Goal: Task Accomplishment & Management: Complete application form

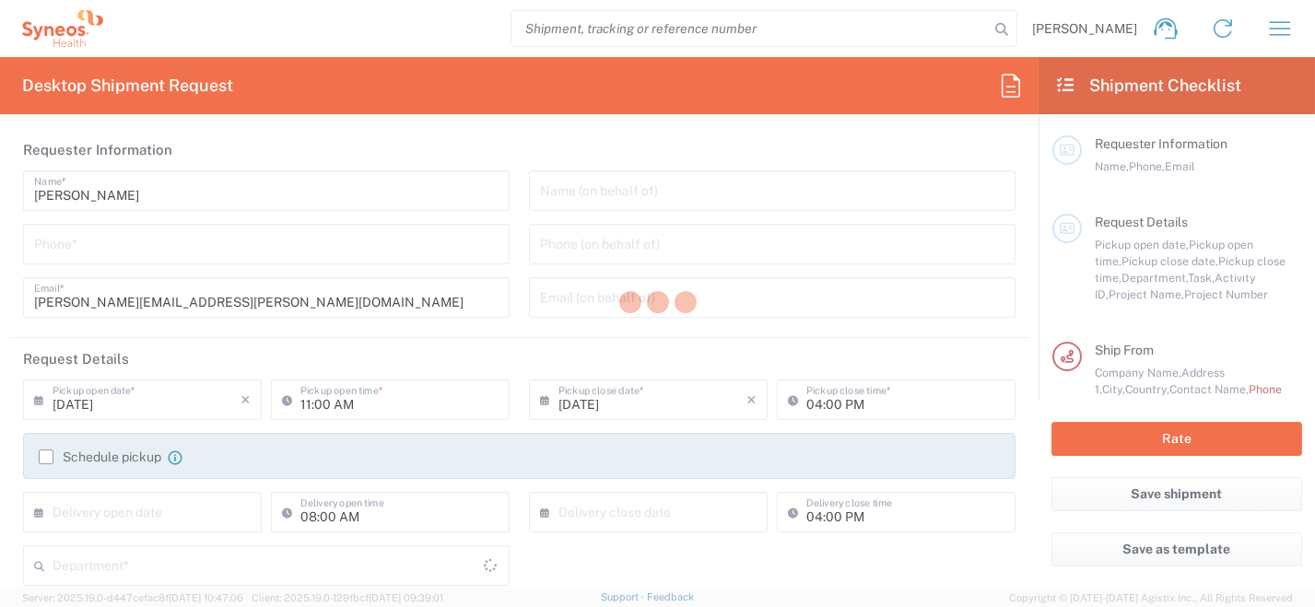
type input "Department"
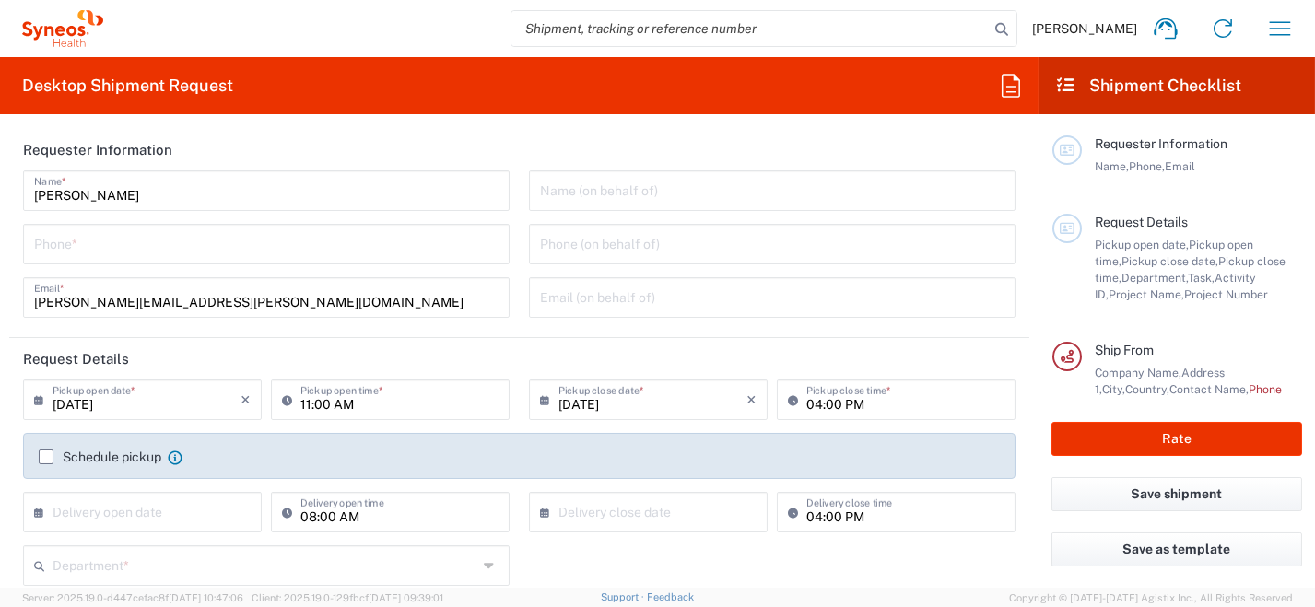
type input "[GEOGRAPHIC_DATA]"
type input "Syneos Health [GEOGRAPHIC_DATA] SRL"
click at [161, 245] on input "tel" at bounding box center [266, 243] width 465 height 32
type input "0296199257"
type input "[PERSON_NAME][EMAIL_ADDRESS][PERSON_NAME][DOMAIN_NAME]"
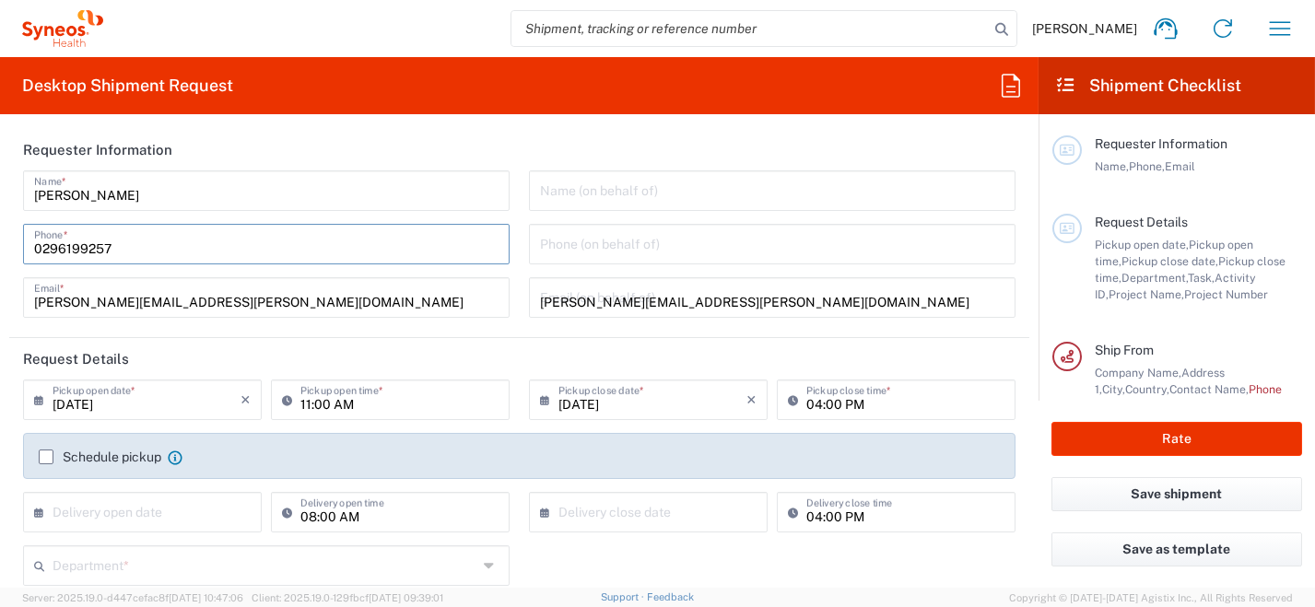
type input "[PERSON_NAME]"
type input "0296199257"
type input "SYNEOS HEALTH [GEOGRAPHIC_DATA] S.R.L."
type input "Syneos Health [GEOGRAPHIC_DATA], [STREET_ADDRESS]"
type input "[GEOGRAPHIC_DATA]"
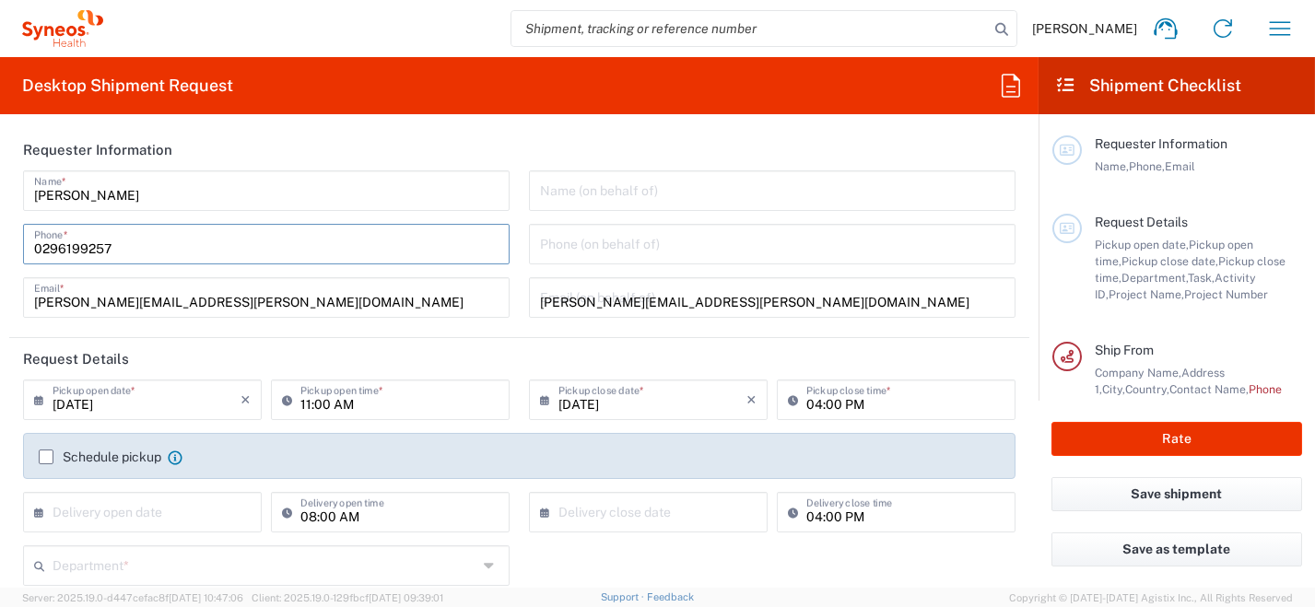
type input "[PERSON_NAME]"
type input "[GEOGRAPHIC_DATA]"
type input "20123"
type input "0296199257"
type input "[PERSON_NAME][EMAIL_ADDRESS][PERSON_NAME][DOMAIN_NAME]"
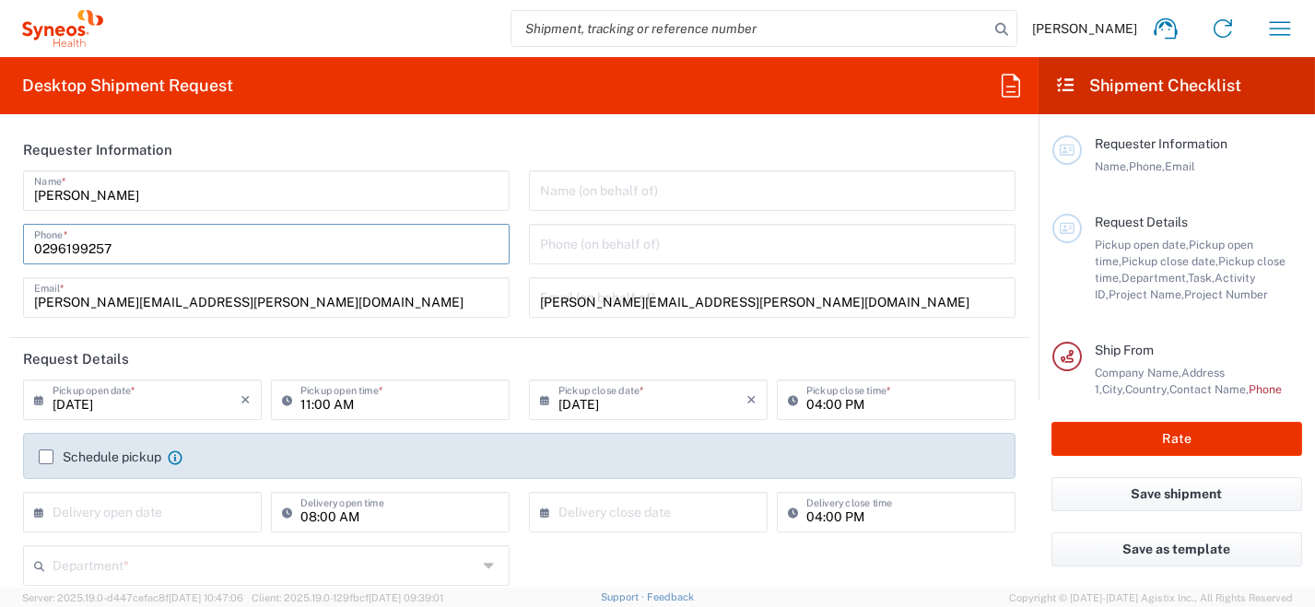
type input "[PERSON_NAME]"
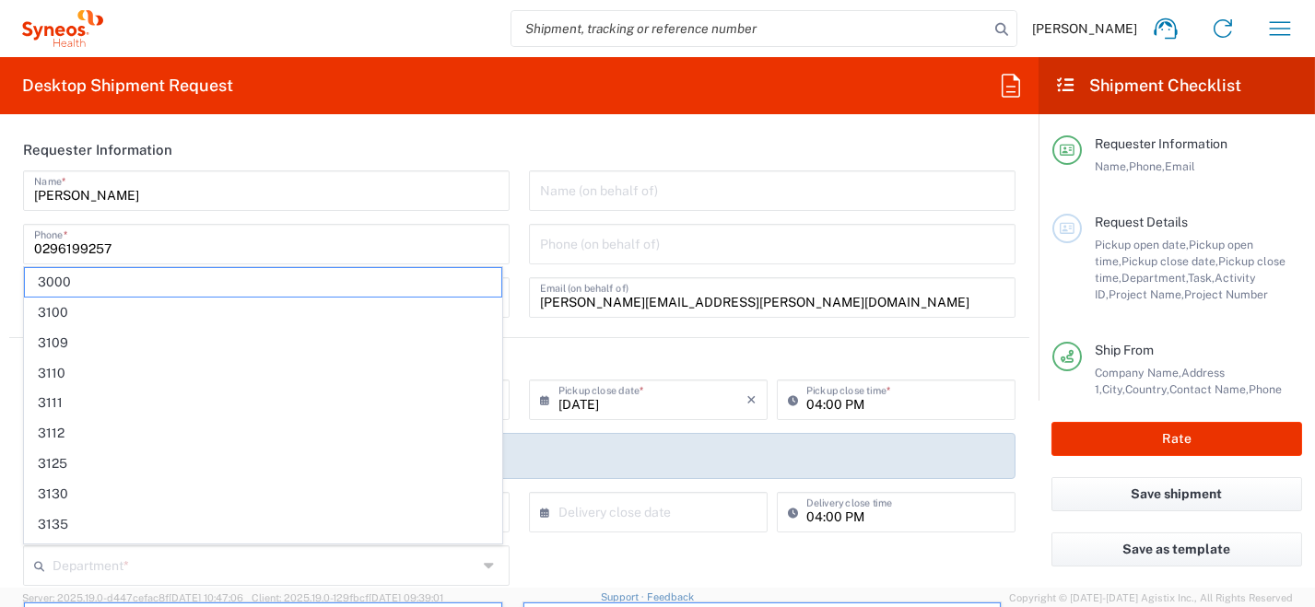
click at [555, 352] on header "Request Details" at bounding box center [519, 358] width 1020 height 41
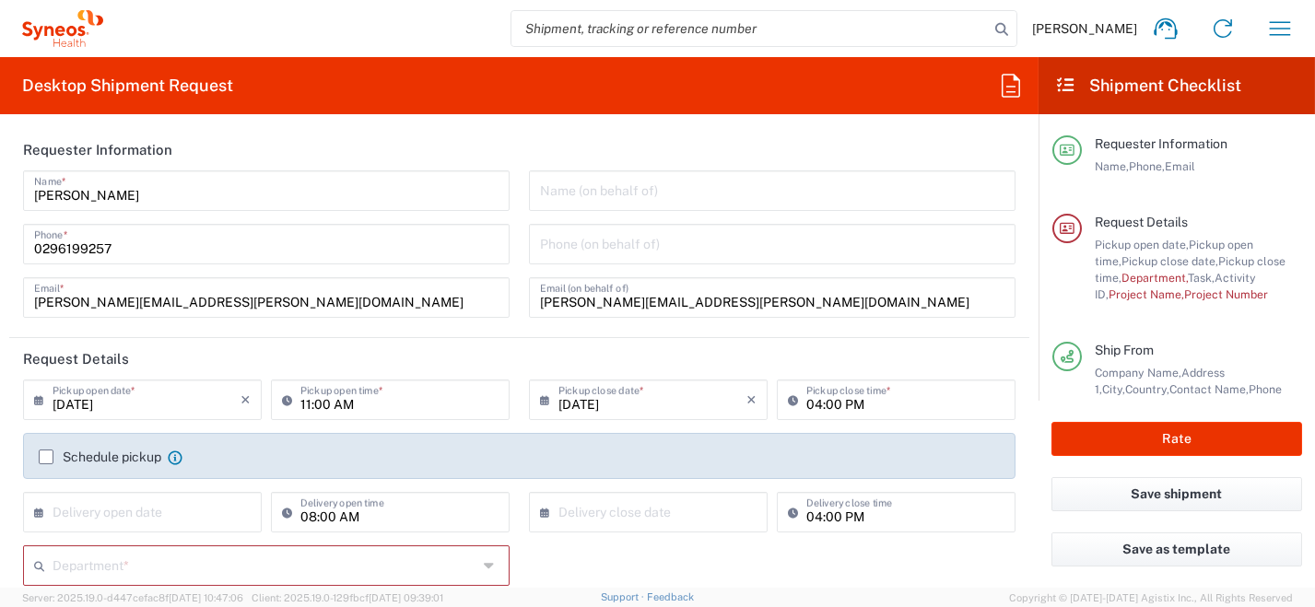
click at [110, 407] on input "[DATE]" at bounding box center [147, 398] width 188 height 32
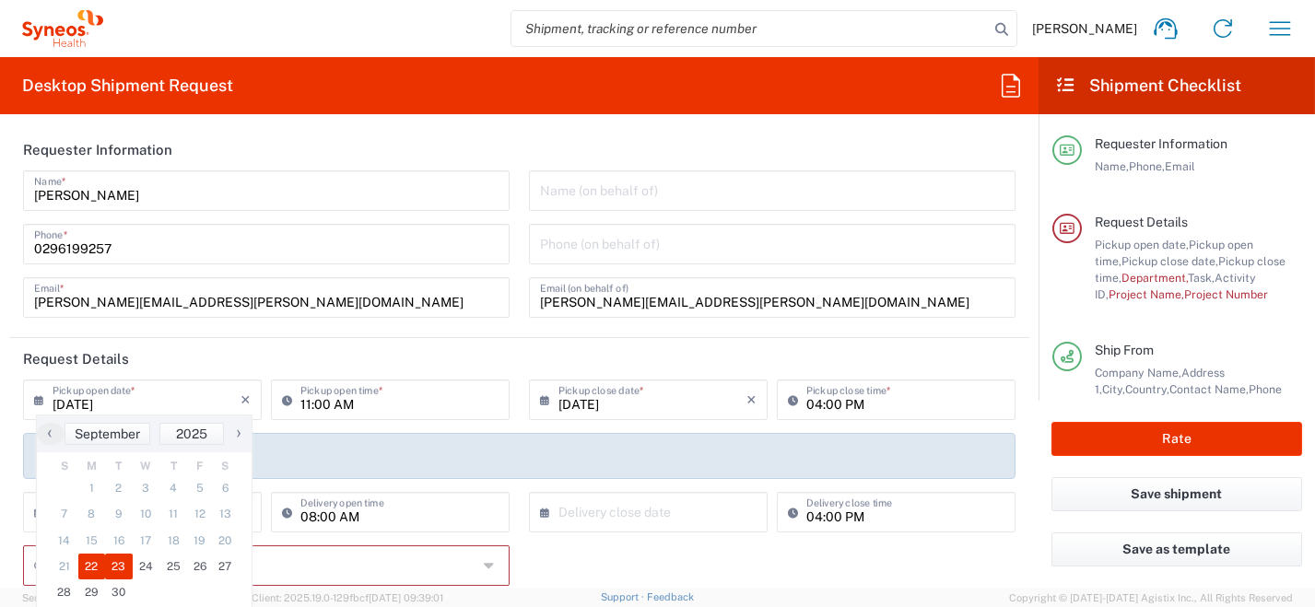
click at [119, 565] on span "23" at bounding box center [119, 567] width 28 height 26
type input "[DATE]"
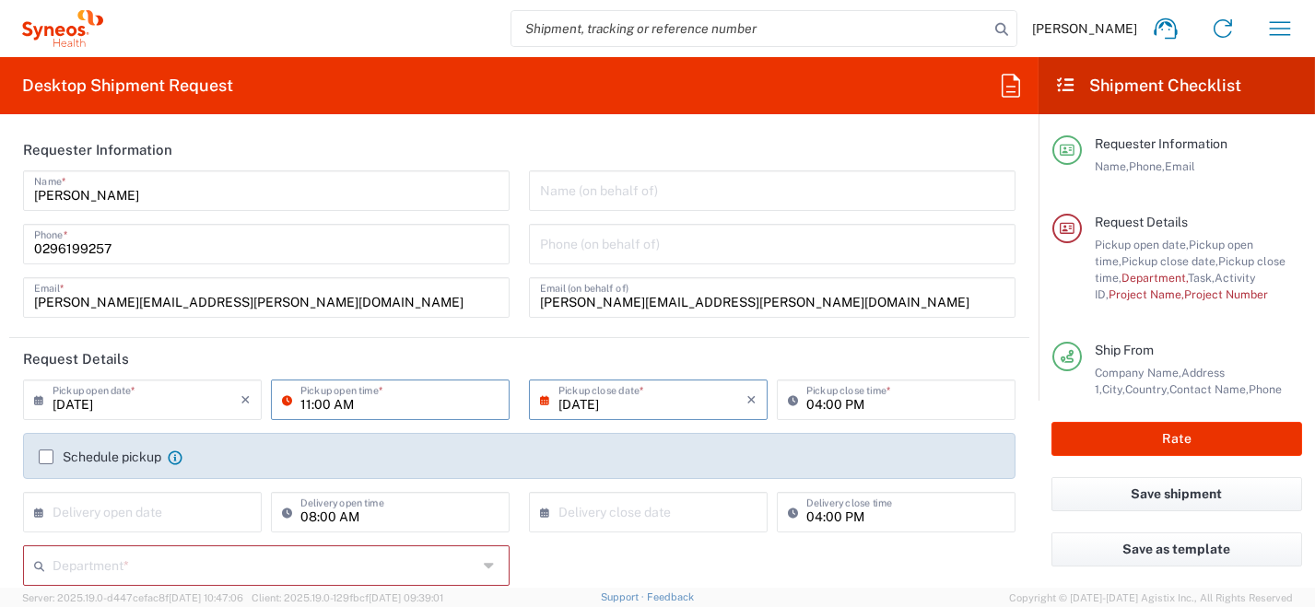
click at [393, 403] on input "11:00 AM" at bounding box center [399, 398] width 198 height 32
drag, startPoint x: 399, startPoint y: 397, endPoint x: 200, endPoint y: 386, distance: 199.4
click at [201, 398] on div "[DATE] × Pickup open date * Cancel Apply 11:00 AM Pickup open time *" at bounding box center [266, 406] width 496 height 53
type input "09:00 AM"
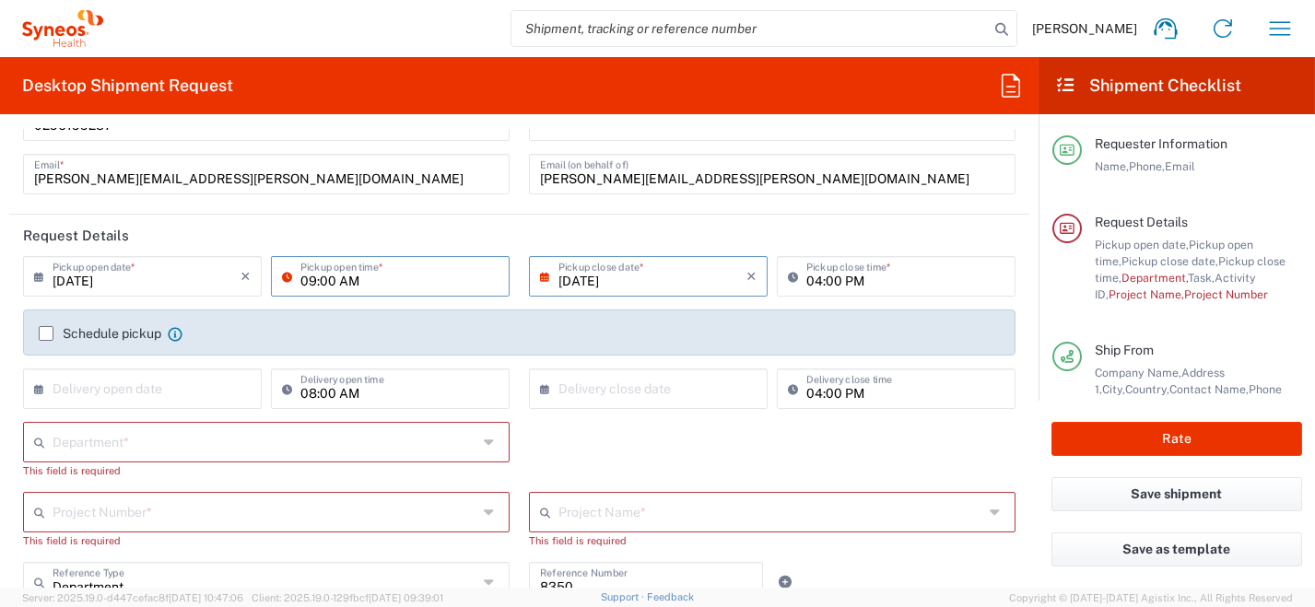
scroll to position [184, 0]
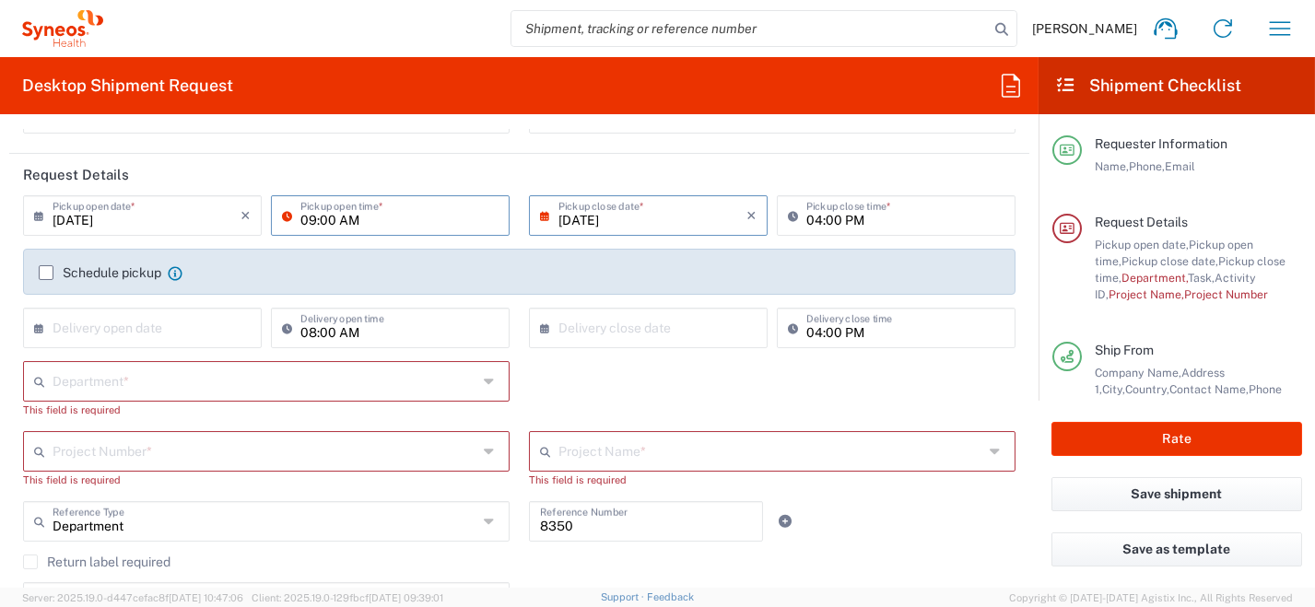
click at [42, 270] on label "Schedule pickup" at bounding box center [100, 272] width 123 height 15
click at [46, 273] on input "Schedule pickup" at bounding box center [46, 273] width 0 height 0
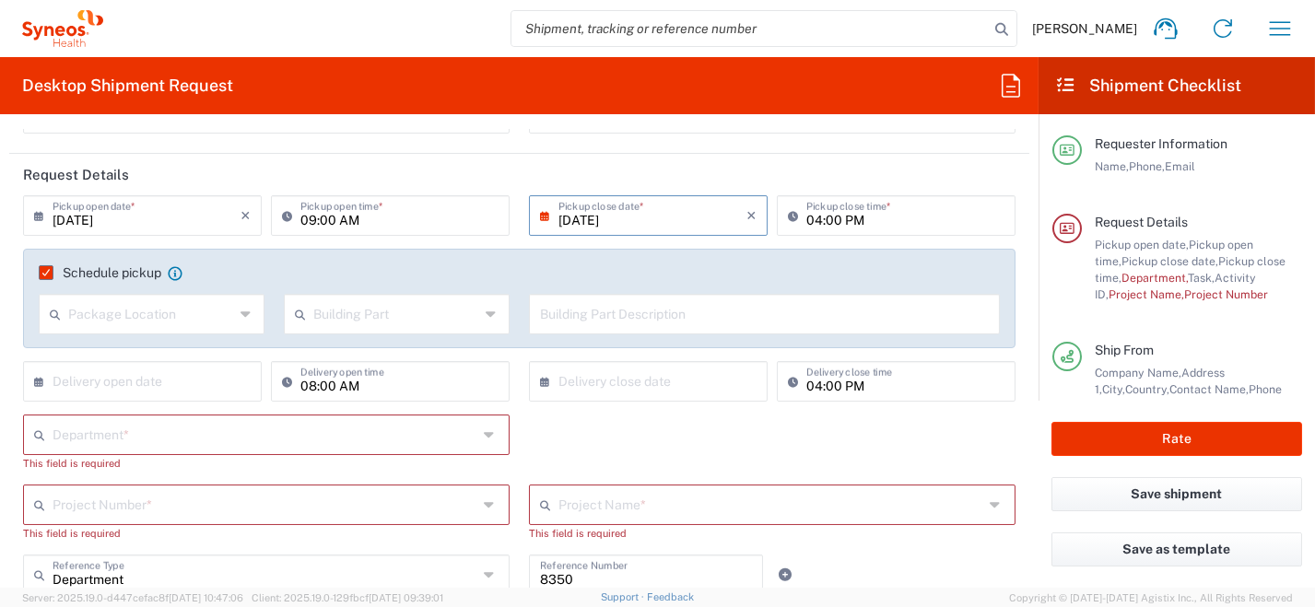
click at [488, 440] on icon at bounding box center [491, 434] width 15 height 29
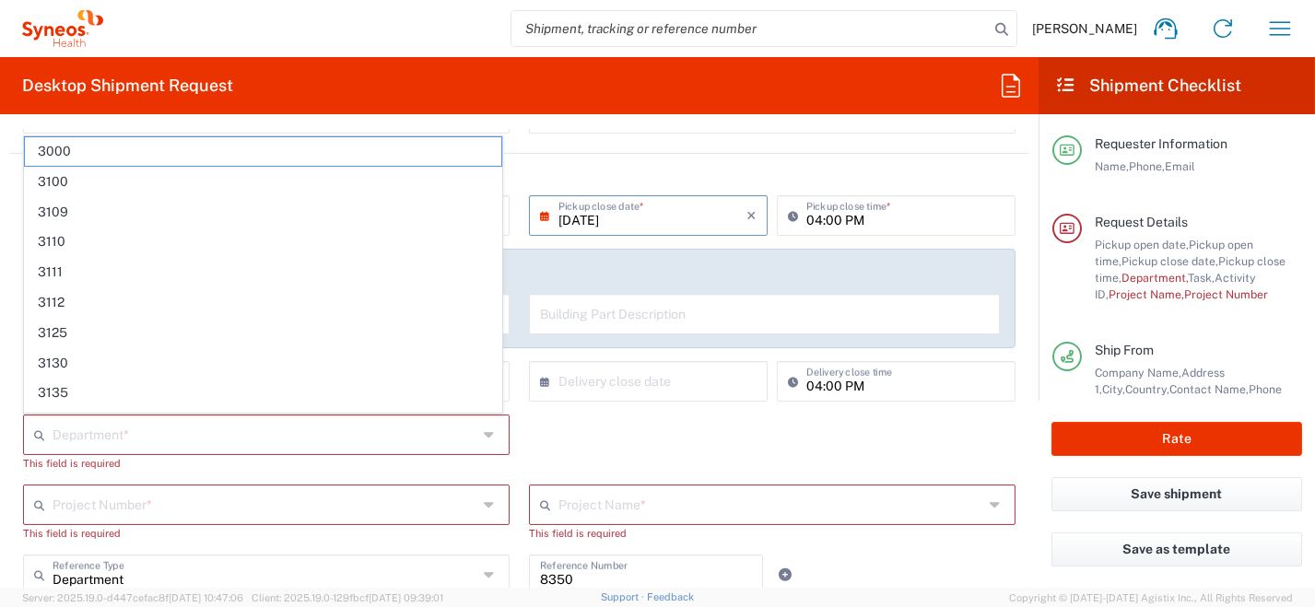
click at [560, 445] on div "Department * 3000 3100 3109 3110 3111 3112 3125 3130 3135 3136 3150 3155 3165 3…" at bounding box center [520, 450] width 1012 height 70
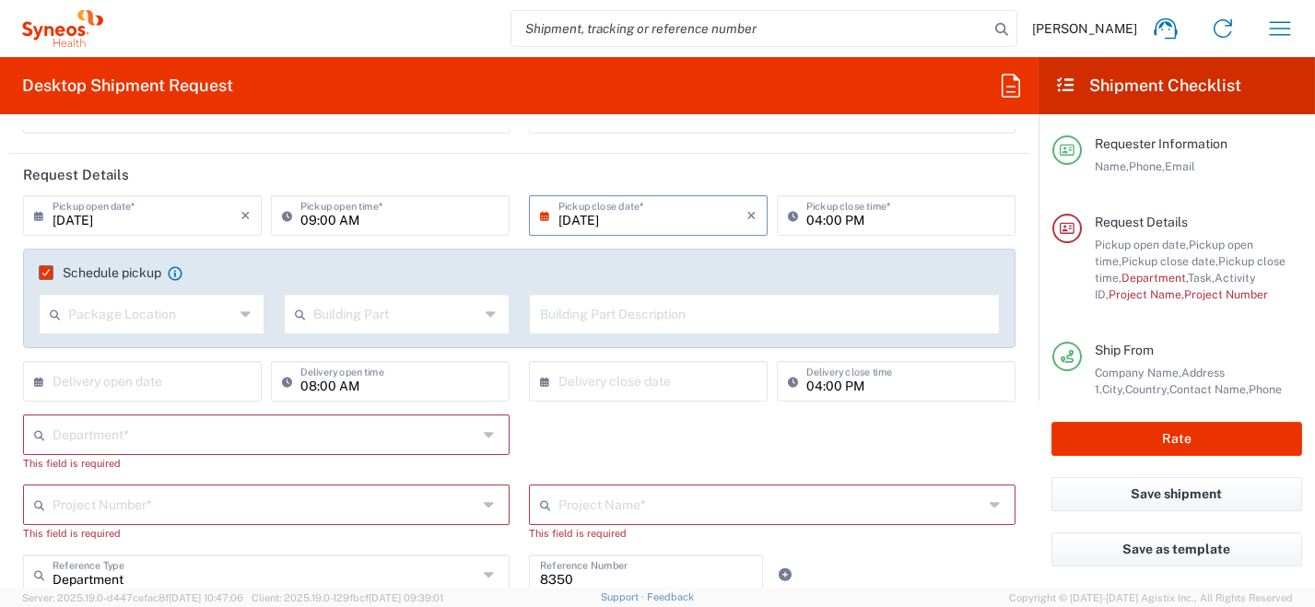
click at [430, 431] on input "text" at bounding box center [265, 434] width 425 height 32
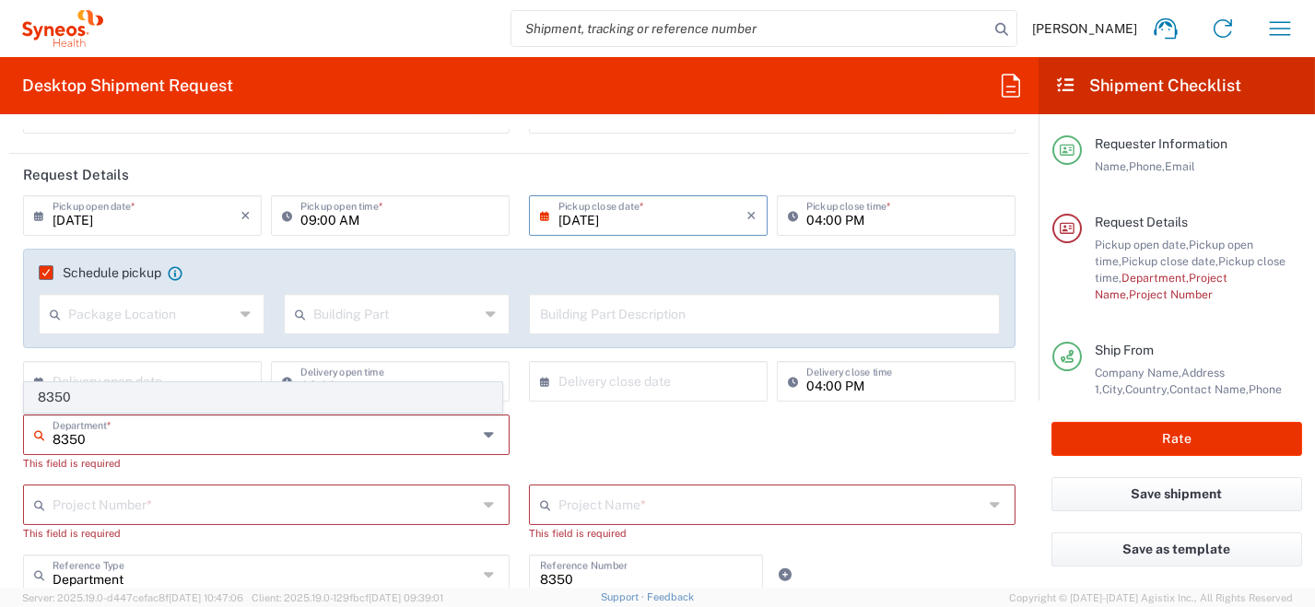
type input "8350"
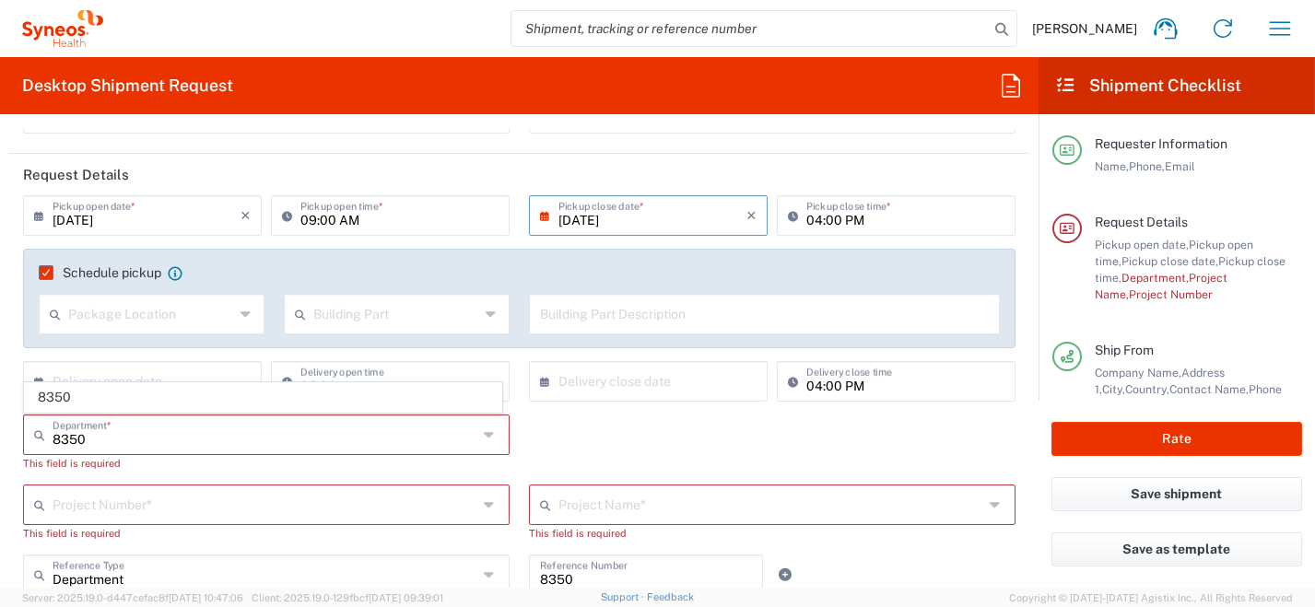
click at [51, 406] on span "8350" at bounding box center [263, 397] width 477 height 29
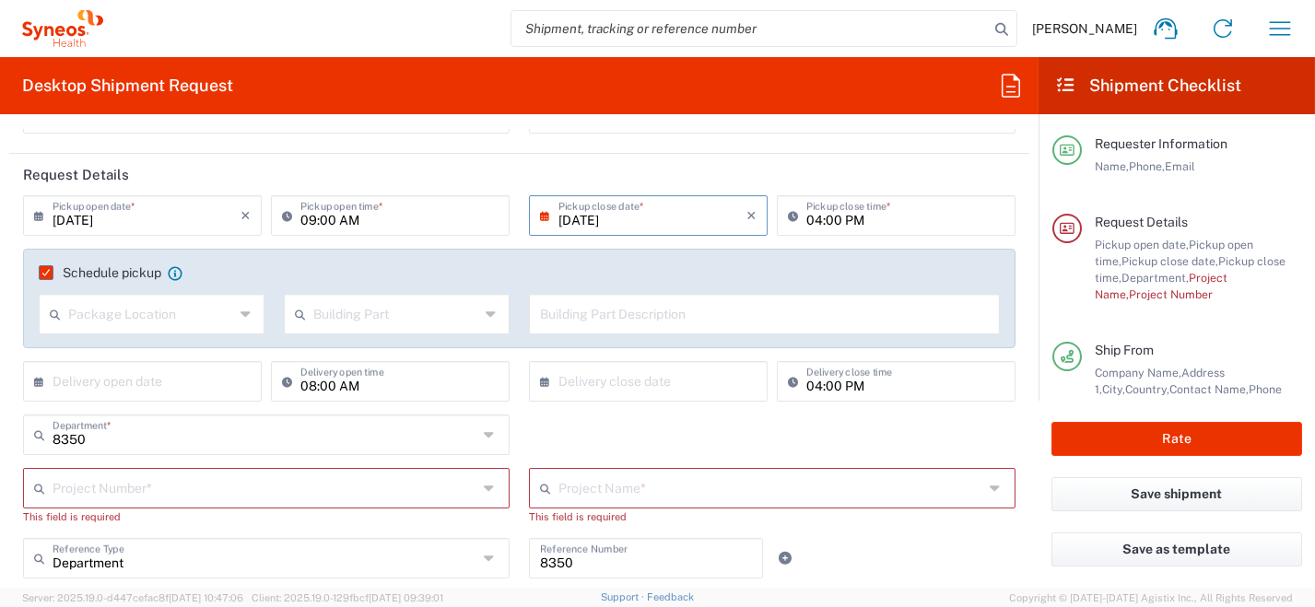
click at [124, 488] on input "text" at bounding box center [265, 487] width 425 height 32
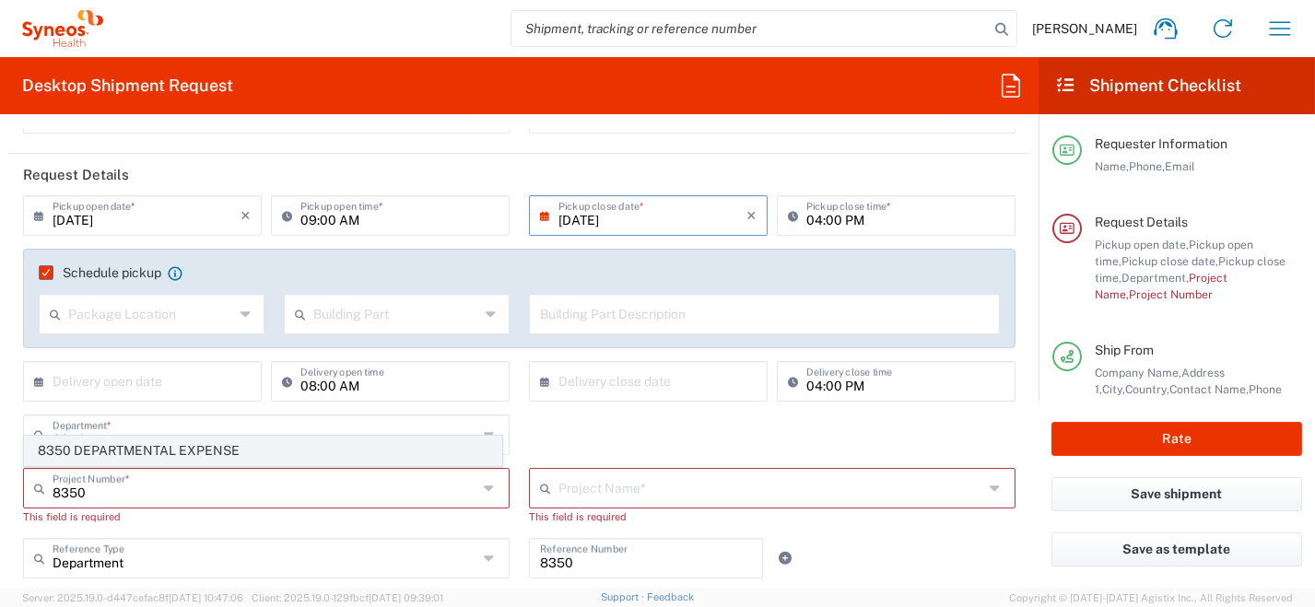
click at [98, 451] on span "8350 DEPARTMENTAL EXPENSE" at bounding box center [263, 451] width 477 height 29
type input "8350 DEPARTMENTAL EXPENSE"
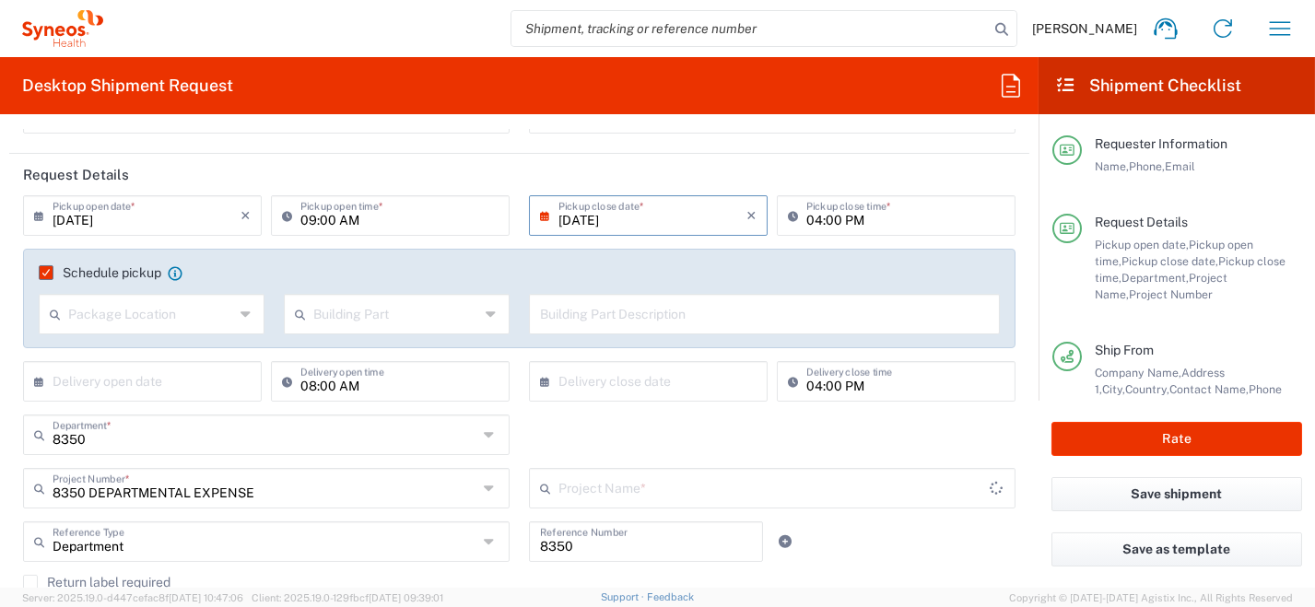
type input "8350 DEPARTMENTAL EXPENSE"
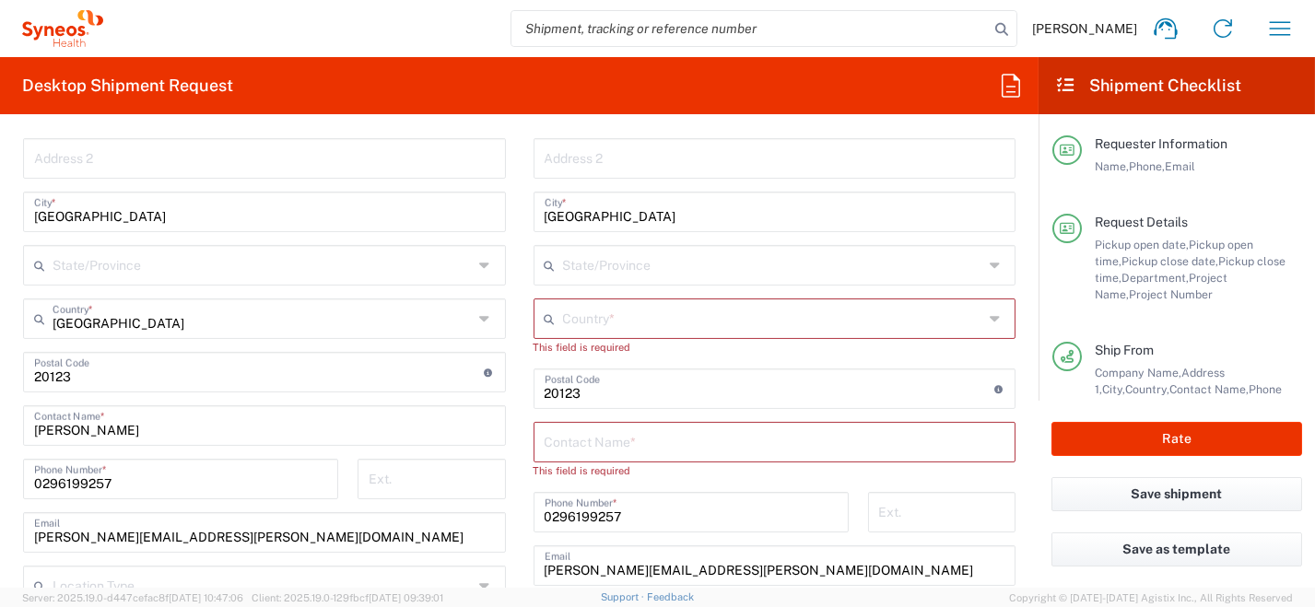
scroll to position [1013, 0]
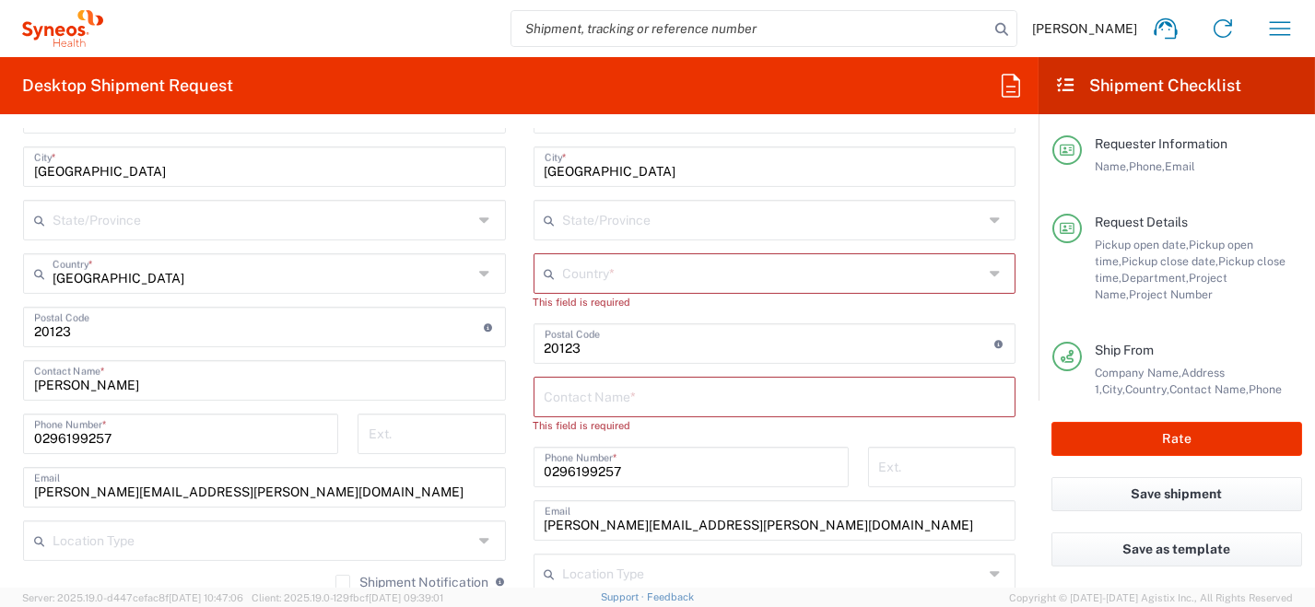
click at [990, 272] on icon at bounding box center [997, 273] width 15 height 29
click at [559, 314] on span "[GEOGRAPHIC_DATA]" at bounding box center [764, 311] width 472 height 29
type input "[GEOGRAPHIC_DATA]"
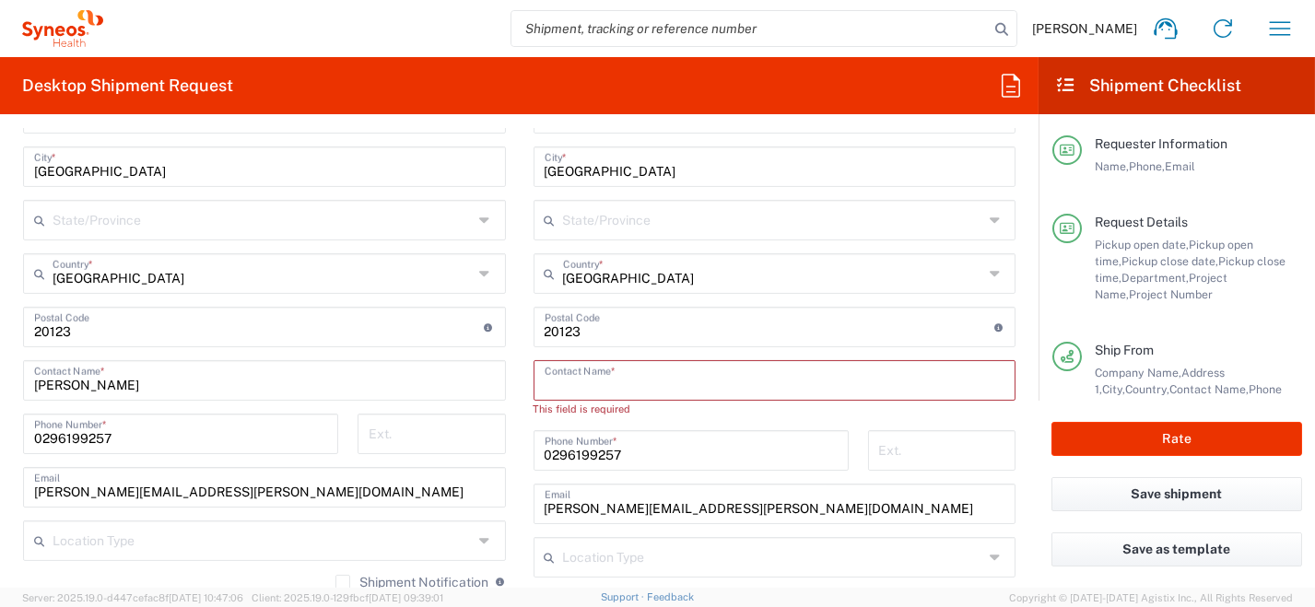
click at [668, 392] on input "text" at bounding box center [775, 379] width 461 height 32
drag, startPoint x: 619, startPoint y: 320, endPoint x: 421, endPoint y: 308, distance: 198.5
click at [418, 306] on div "Ship From Syneos Health [GEOGRAPHIC_DATA] SRL Location Syneos Health [GEOGRAPHI…" at bounding box center [519, 356] width 1020 height 930
drag, startPoint x: 613, startPoint y: 456, endPoint x: 503, endPoint y: 464, distance: 109.9
click at [449, 448] on div "Ship From Syneos Health [GEOGRAPHIC_DATA] SRL Location Syneos Health [GEOGRAPHI…" at bounding box center [519, 356] width 1020 height 930
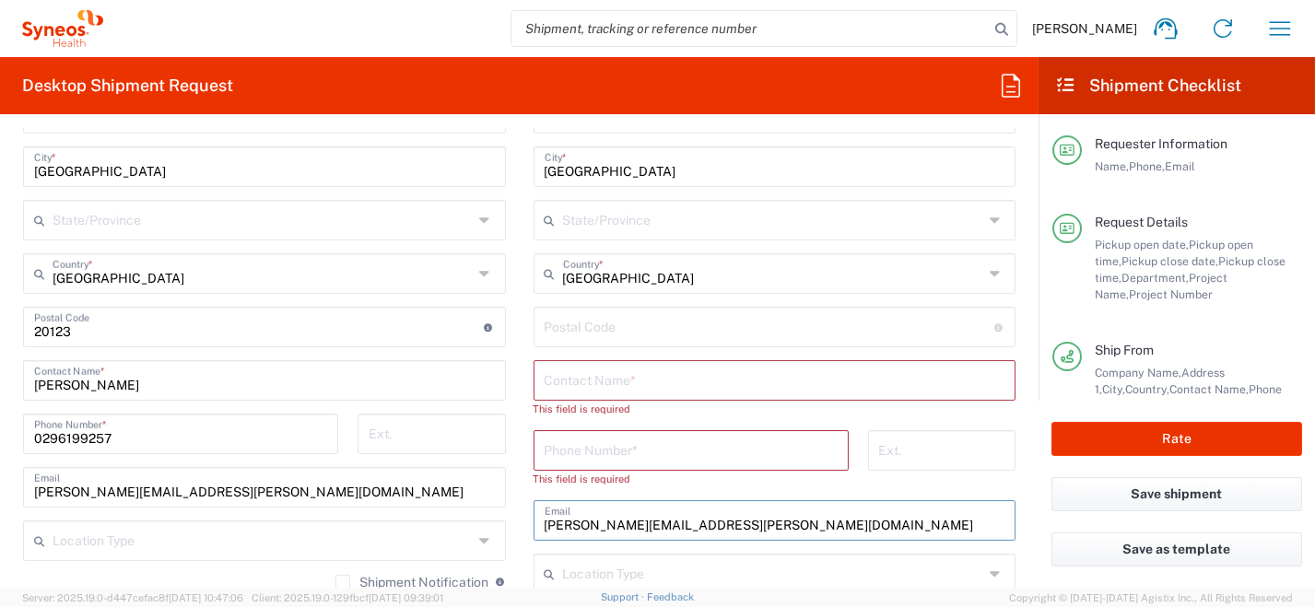
drag, startPoint x: 777, startPoint y: 520, endPoint x: 433, endPoint y: 514, distance: 343.8
click at [405, 504] on div "Ship From Syneos Health [GEOGRAPHIC_DATA] SRL Location Syneos Health [GEOGRAPHI…" at bounding box center [519, 356] width 1020 height 930
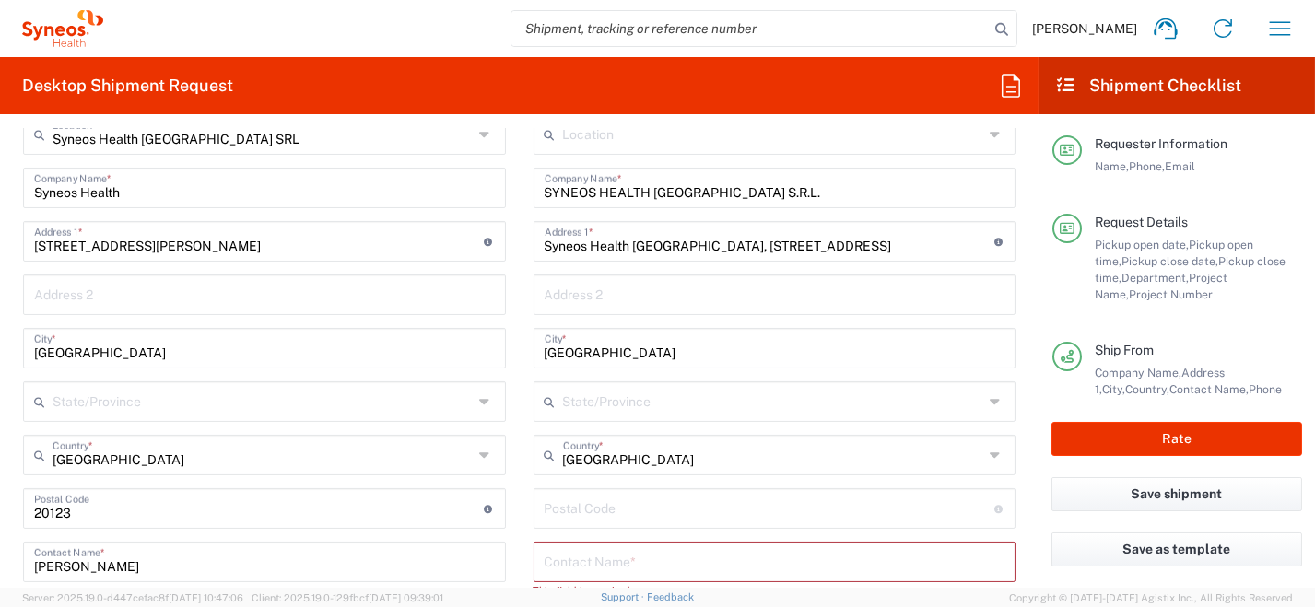
scroll to position [830, 0]
drag, startPoint x: 783, startPoint y: 240, endPoint x: 441, endPoint y: 219, distance: 342.5
click at [434, 219] on div "Ship From Syneos Health [GEOGRAPHIC_DATA] SRL Location Syneos Health [GEOGRAPHI…" at bounding box center [519, 540] width 1020 height 930
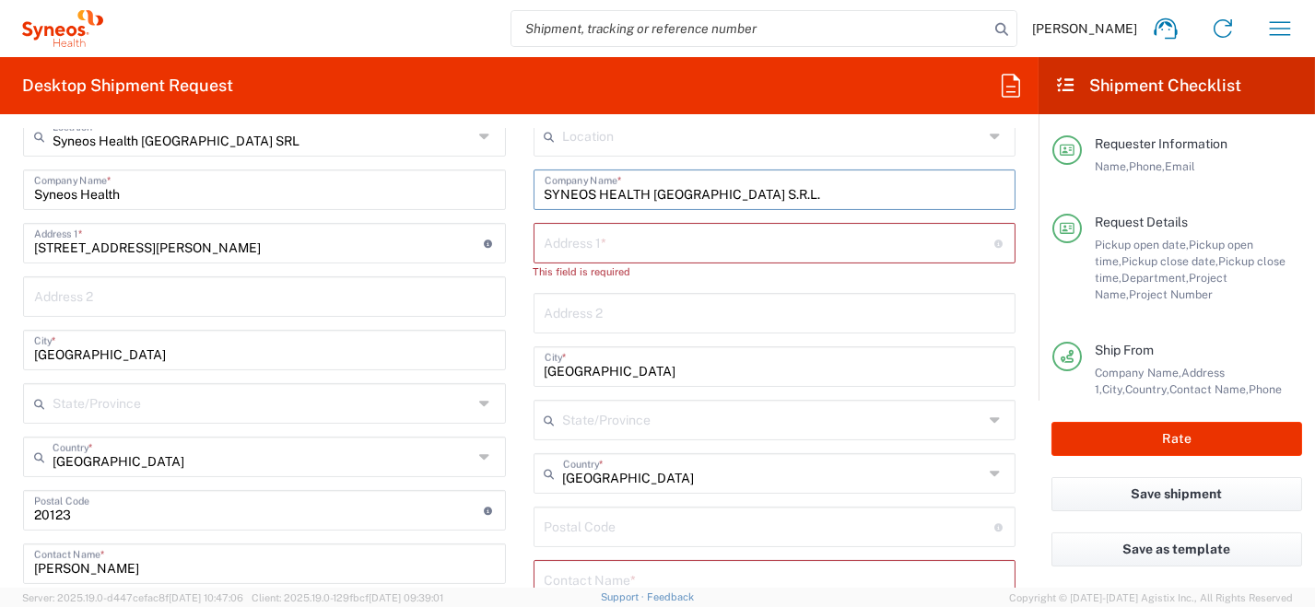
drag, startPoint x: 563, startPoint y: 177, endPoint x: 463, endPoint y: 198, distance: 102.7
click at [419, 177] on div "Ship From Syneos Health [GEOGRAPHIC_DATA] SRL Location Syneos Health [GEOGRAPHI…" at bounding box center [519, 540] width 1020 height 930
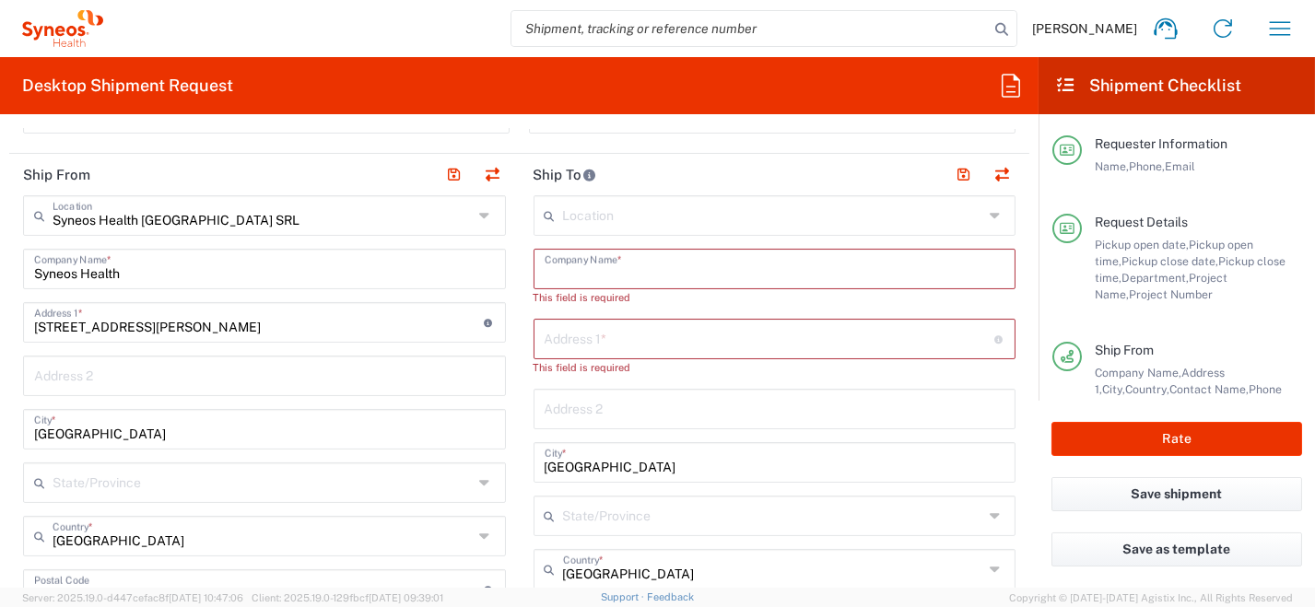
scroll to position [644, 0]
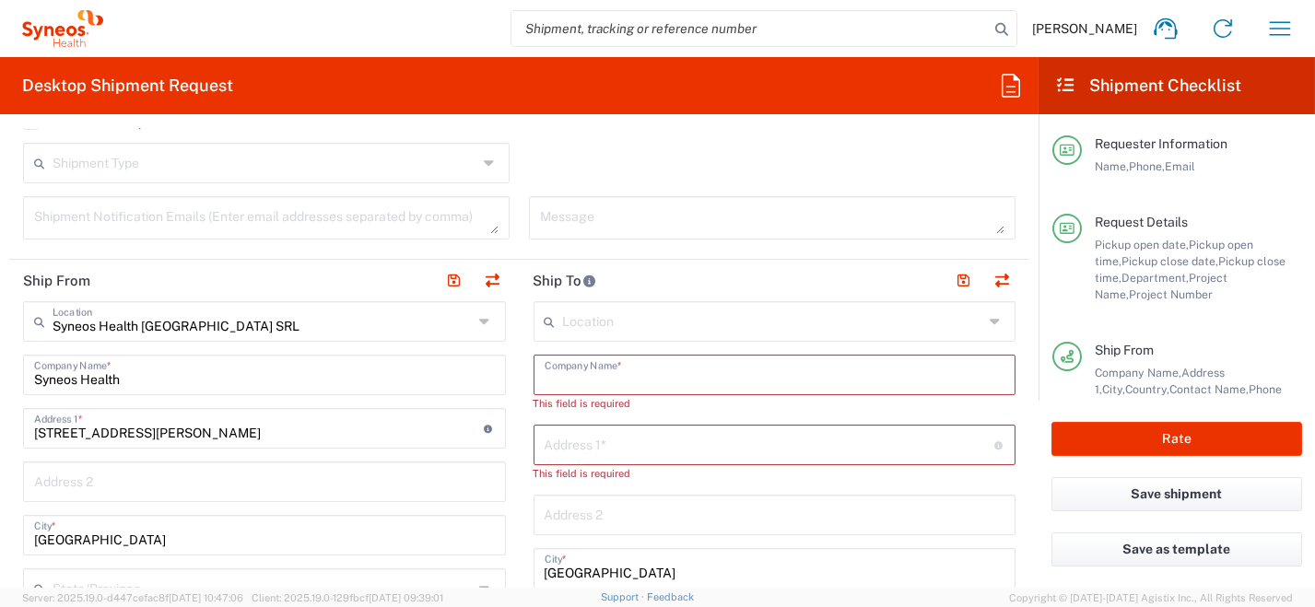
click at [698, 370] on input "text" at bounding box center [775, 374] width 461 height 32
paste input "SAGO MEDICA srl"
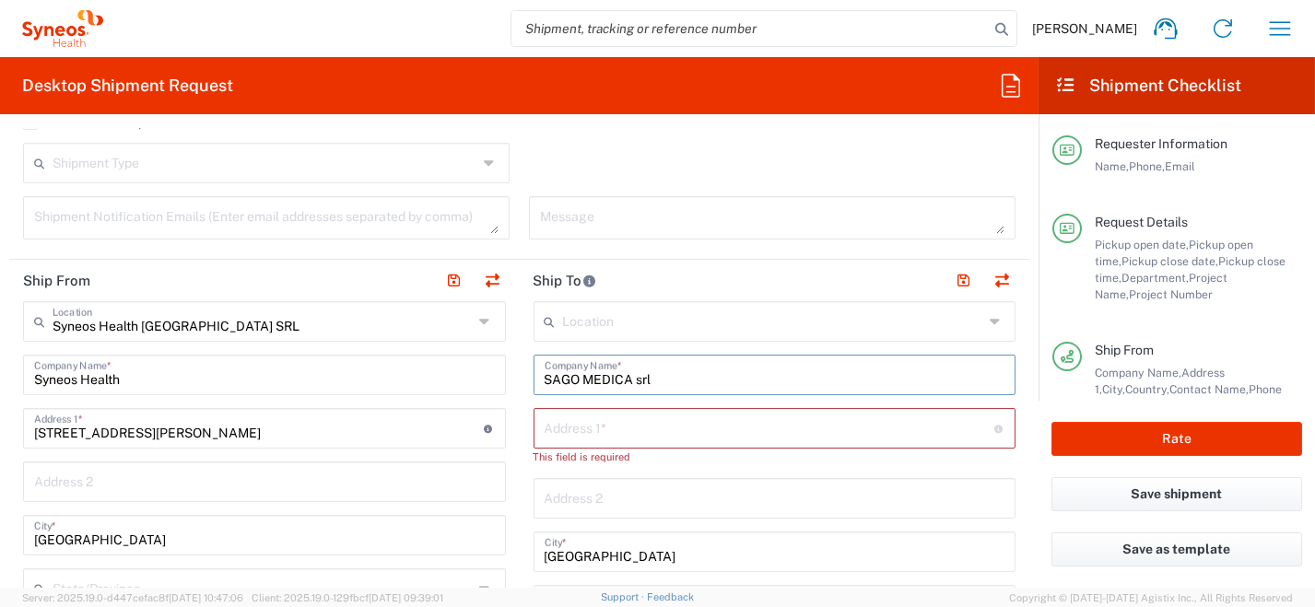
type input "SAGO MEDICA srl"
click at [561, 427] on input "text" at bounding box center [770, 427] width 450 height 32
paste input "[STREET_ADDRESS][PERSON_NAME]"
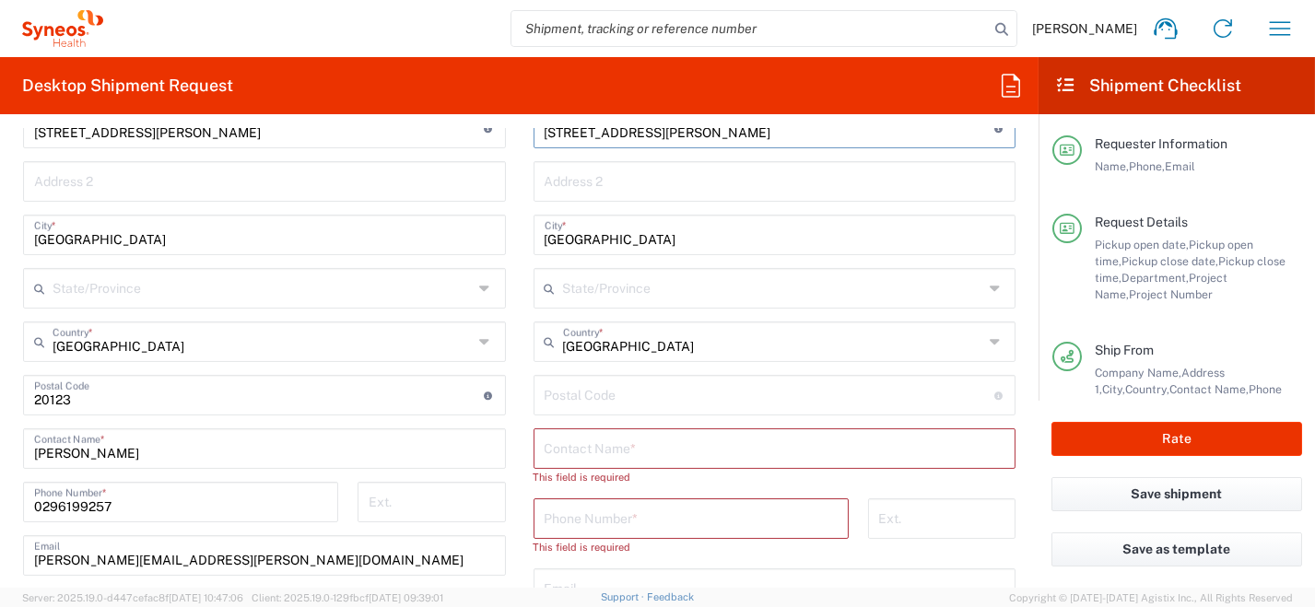
scroll to position [1013, 0]
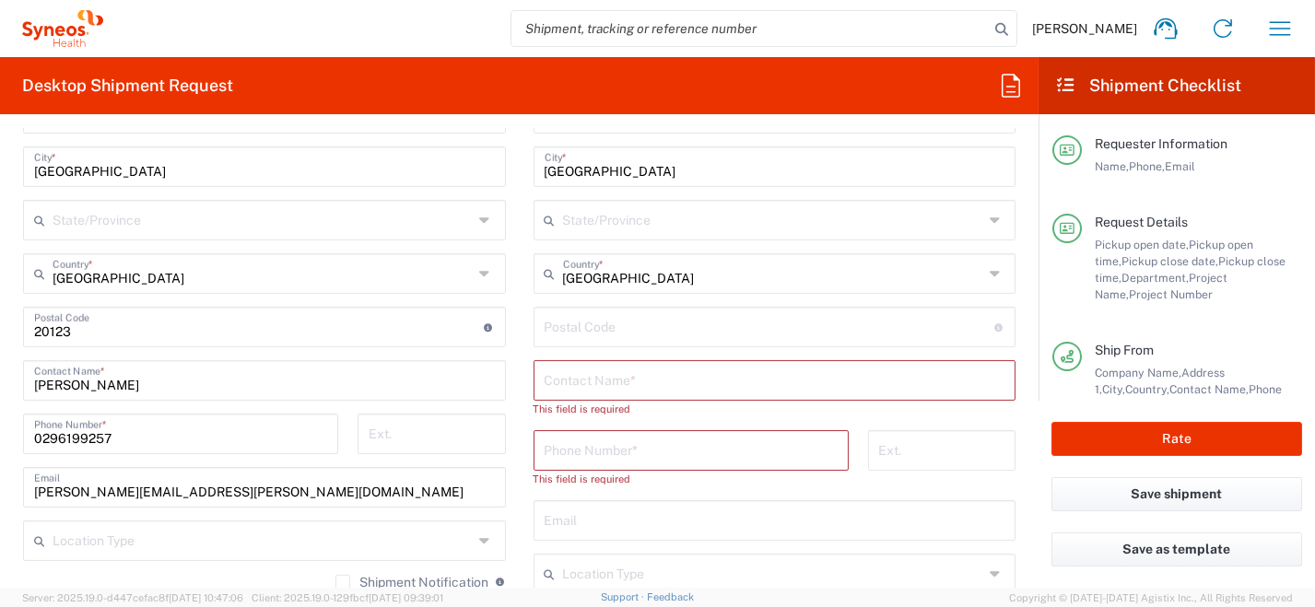
type input "[STREET_ADDRESS][PERSON_NAME]"
click at [827, 379] on input "text" at bounding box center [775, 379] width 461 height 32
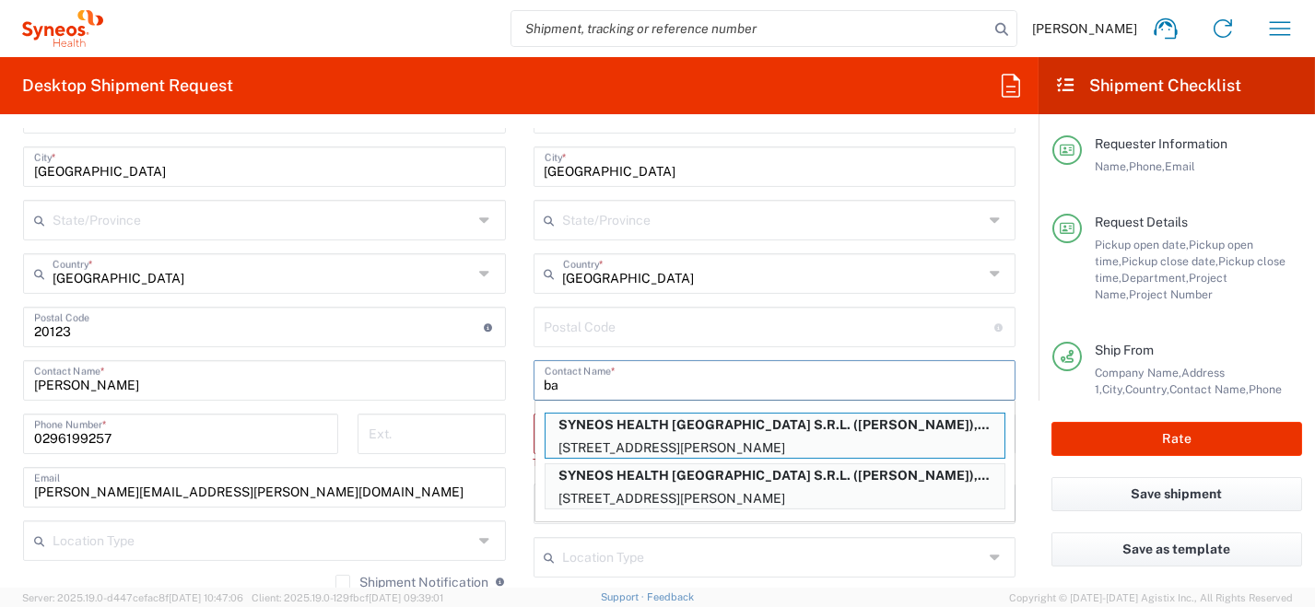
type input "b"
click at [712, 332] on input "undefined" at bounding box center [770, 326] width 450 height 32
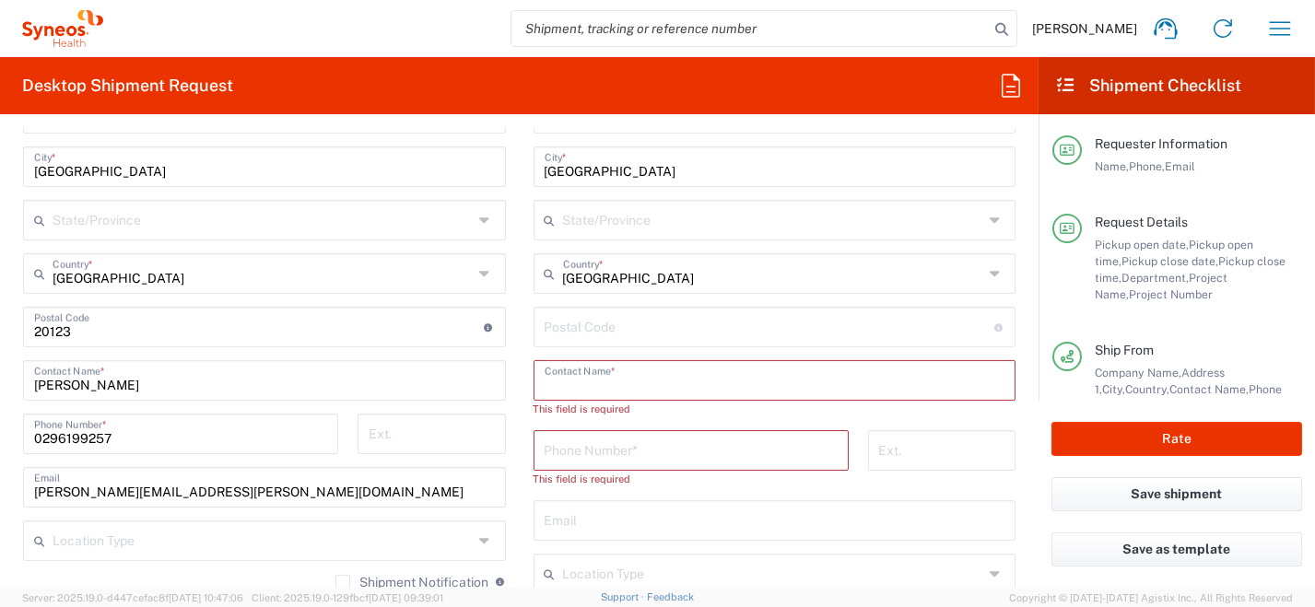
click at [609, 388] on input "text" at bounding box center [775, 379] width 461 height 32
click at [599, 442] on input "tel" at bounding box center [691, 449] width 293 height 32
paste input "[PHONE_NUMBER]"
type input "[PHONE_NUMBER]"
click at [630, 371] on input "text" at bounding box center [775, 379] width 461 height 32
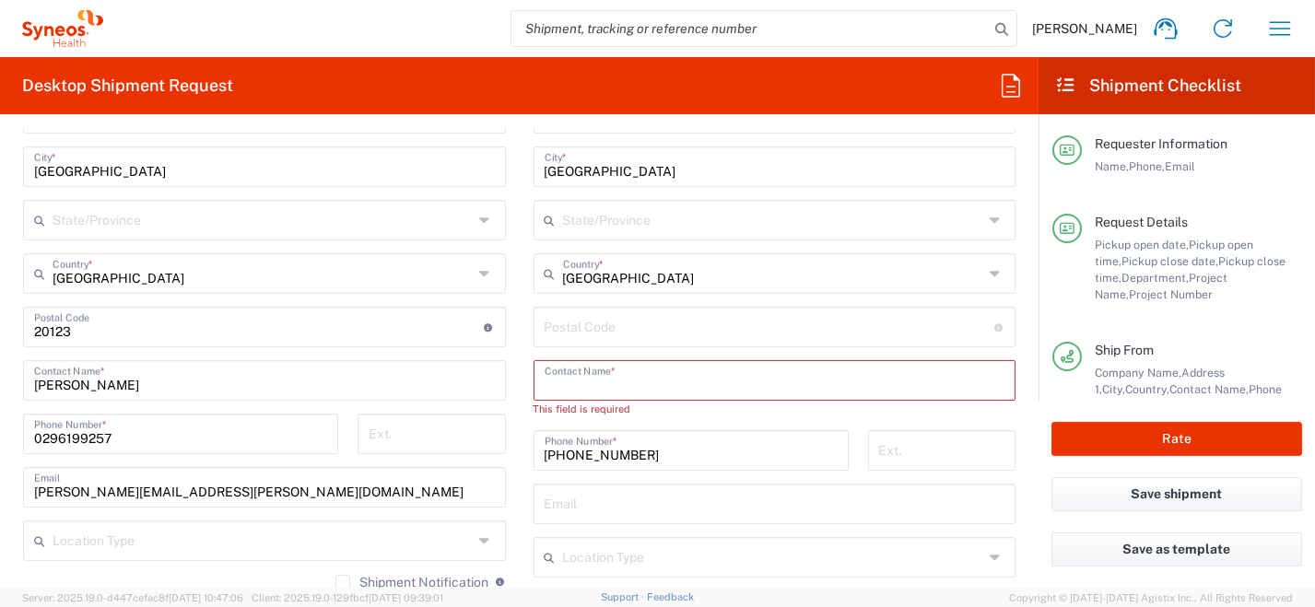
paste input "Servizio Assistenza Tecnica"
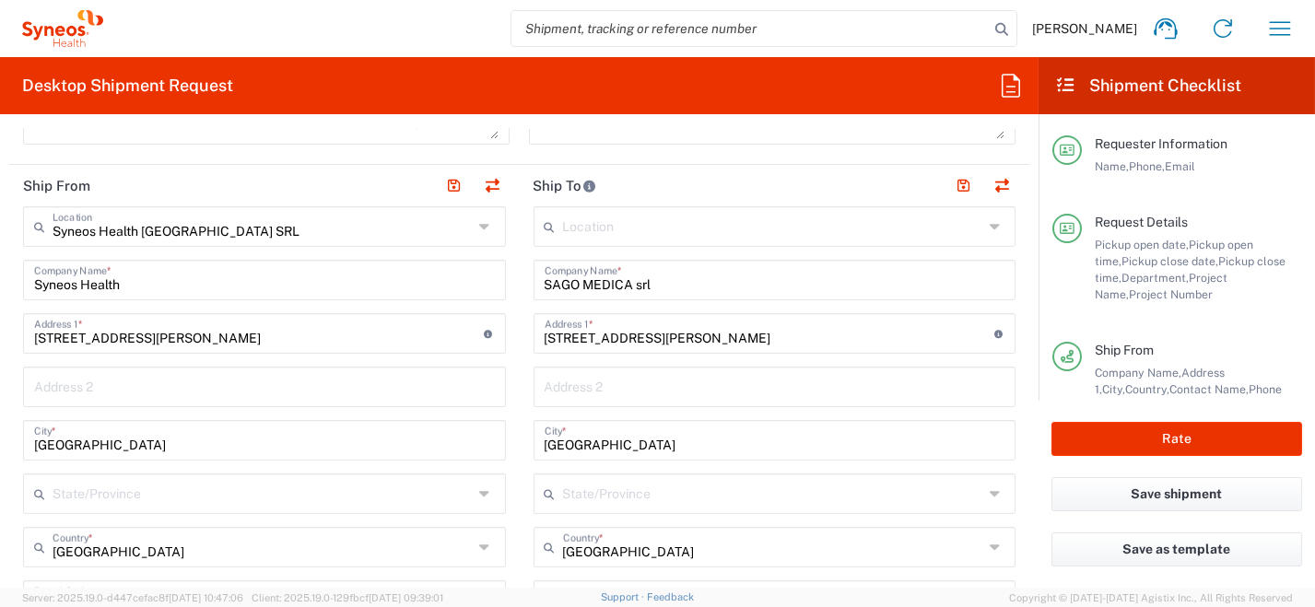
scroll to position [736, 0]
type input "Servizio Assistenza Tecnica"
drag, startPoint x: 605, startPoint y: 442, endPoint x: 441, endPoint y: 406, distance: 168.2
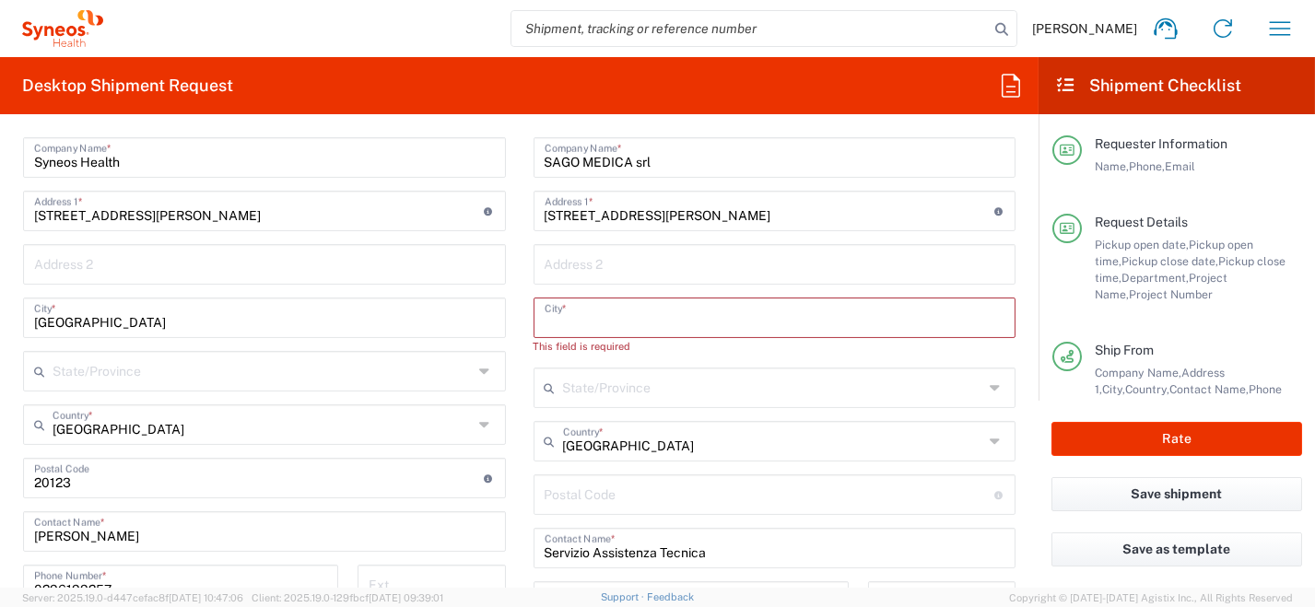
scroll to position [922, 0]
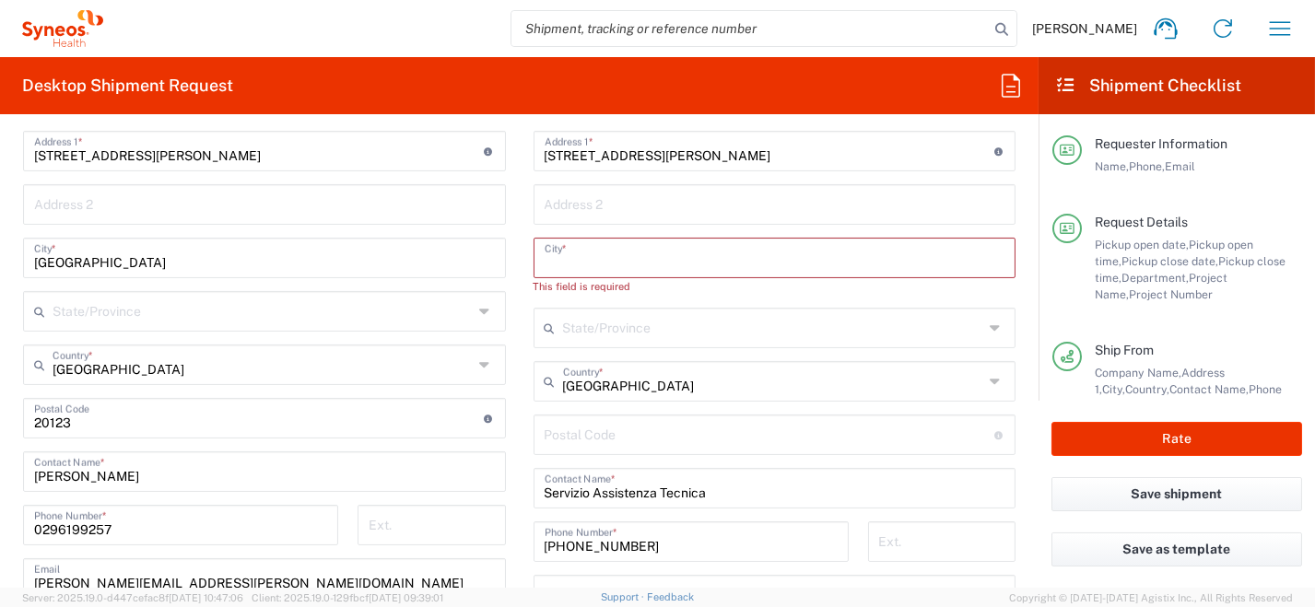
click at [601, 440] on input "undefined" at bounding box center [770, 434] width 450 height 32
paste input "40066"
type input "40066"
click at [579, 259] on input "text" at bounding box center [775, 257] width 461 height 32
paste input "Pieve di Cento ([GEOGRAPHIC_DATA])"
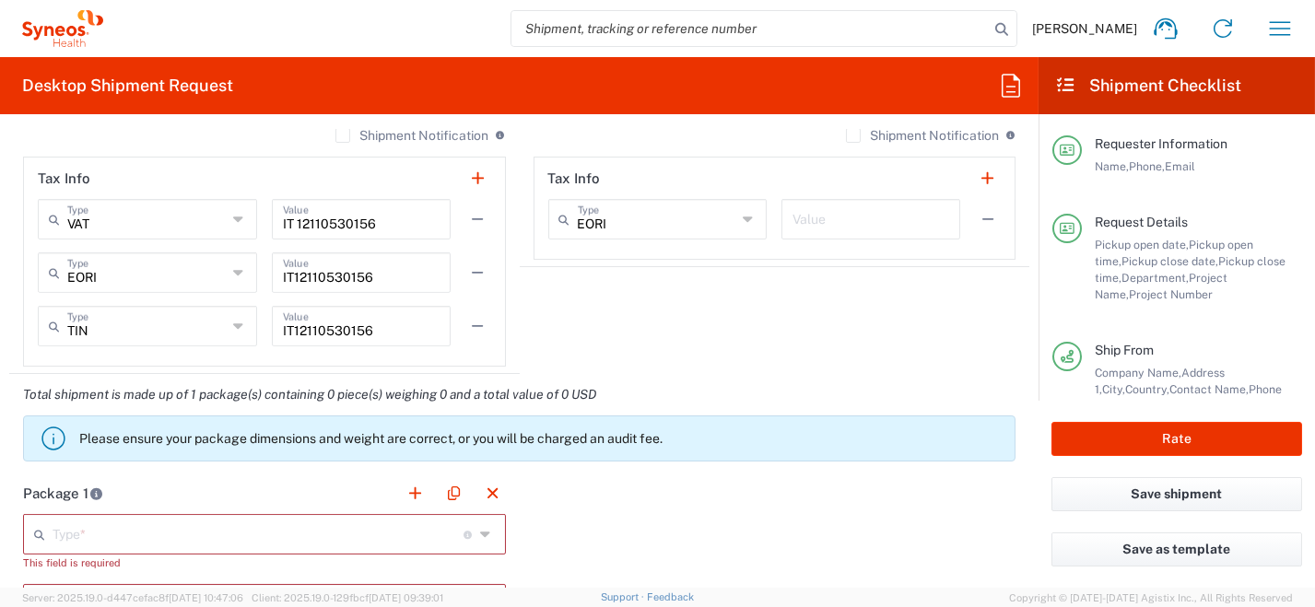
scroll to position [1659, 0]
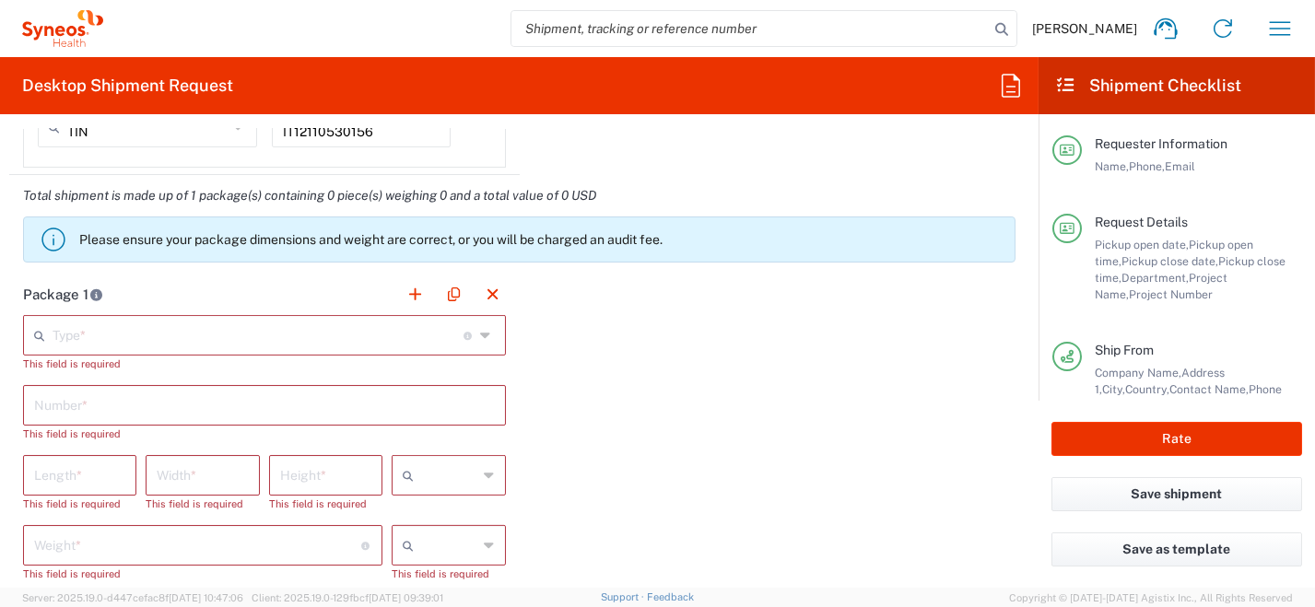
type input "Pieve di Cento ([GEOGRAPHIC_DATA])"
click at [480, 332] on icon at bounding box center [487, 335] width 15 height 29
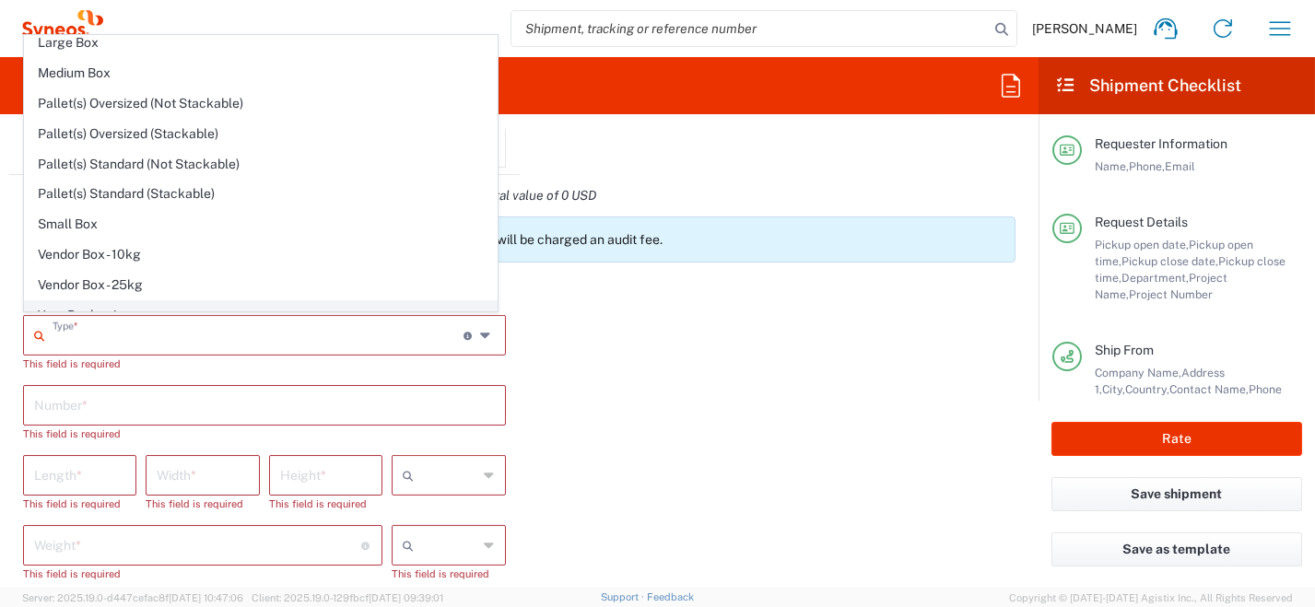
scroll to position [51, 0]
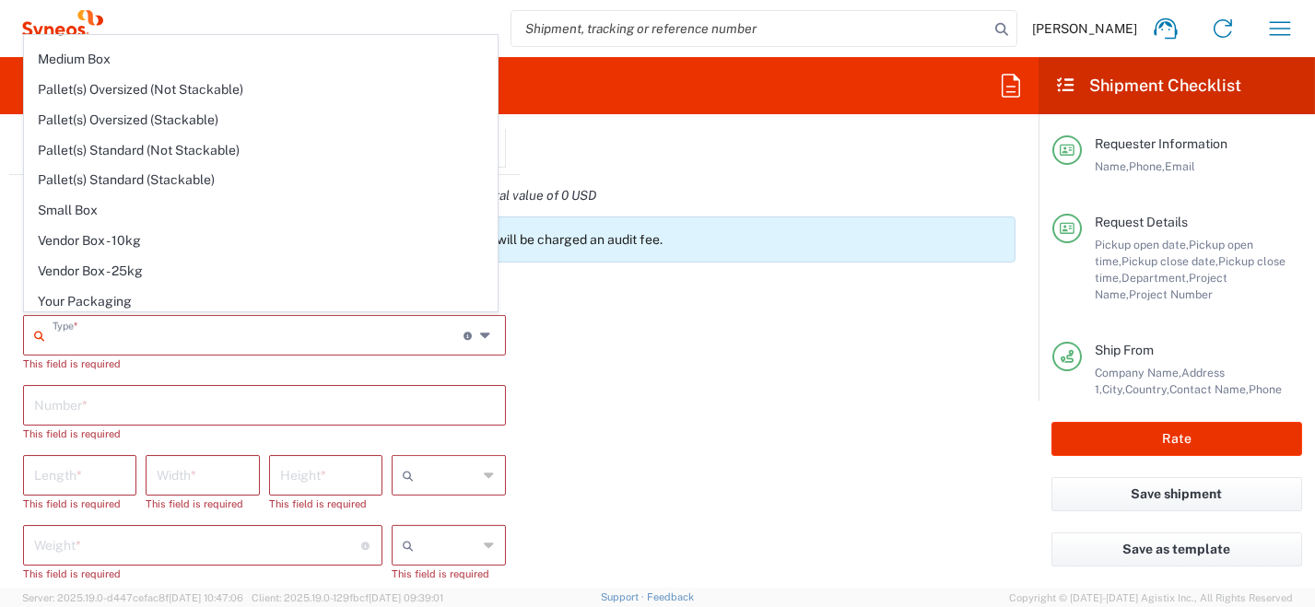
click at [301, 296] on span "Your Packaging" at bounding box center [261, 302] width 472 height 29
type input "Your Packaging"
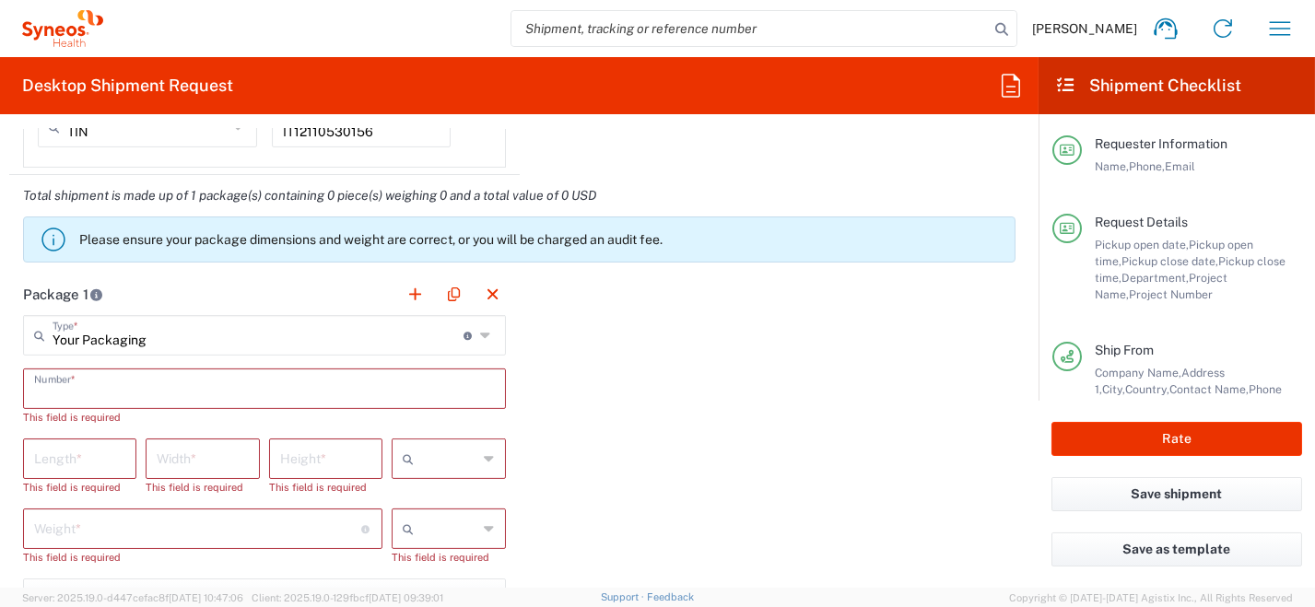
drag, startPoint x: 224, startPoint y: 394, endPoint x: 204, endPoint y: 394, distance: 20.3
click at [223, 394] on input "text" at bounding box center [264, 387] width 461 height 32
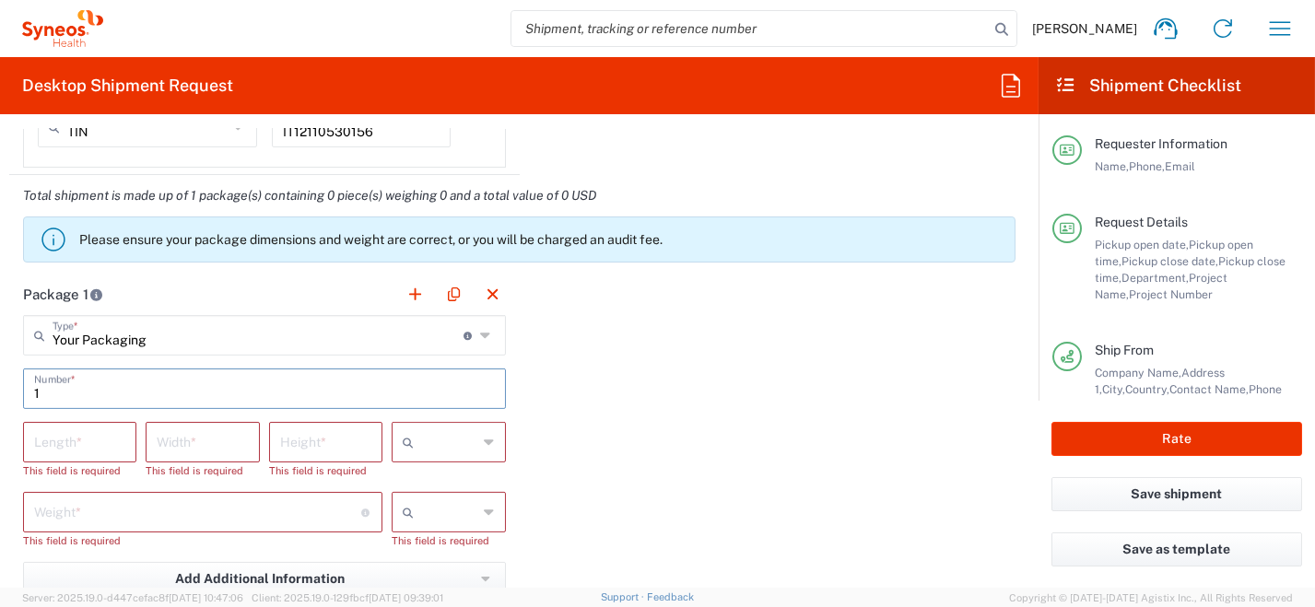
type input "1"
click at [488, 442] on div at bounding box center [448, 442] width 113 height 41
click at [477, 474] on span "cm" at bounding box center [443, 479] width 109 height 29
type input "cm"
click at [485, 513] on icon at bounding box center [490, 512] width 10 height 29
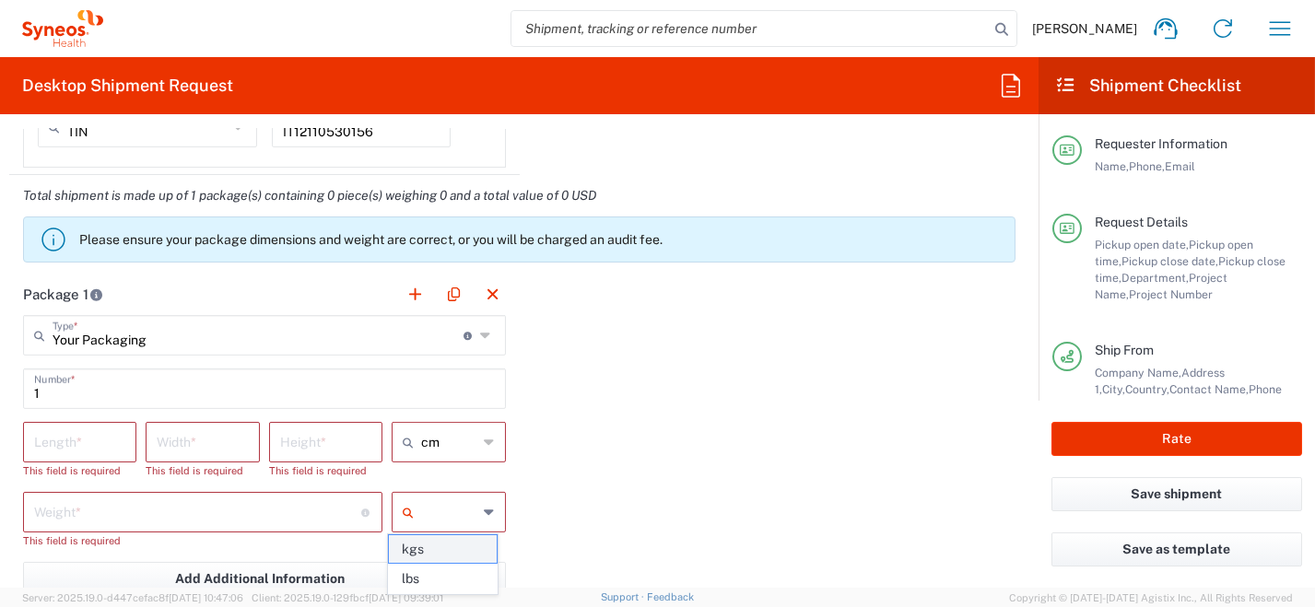
click at [468, 554] on span "kgs" at bounding box center [443, 549] width 109 height 29
type input "kgs"
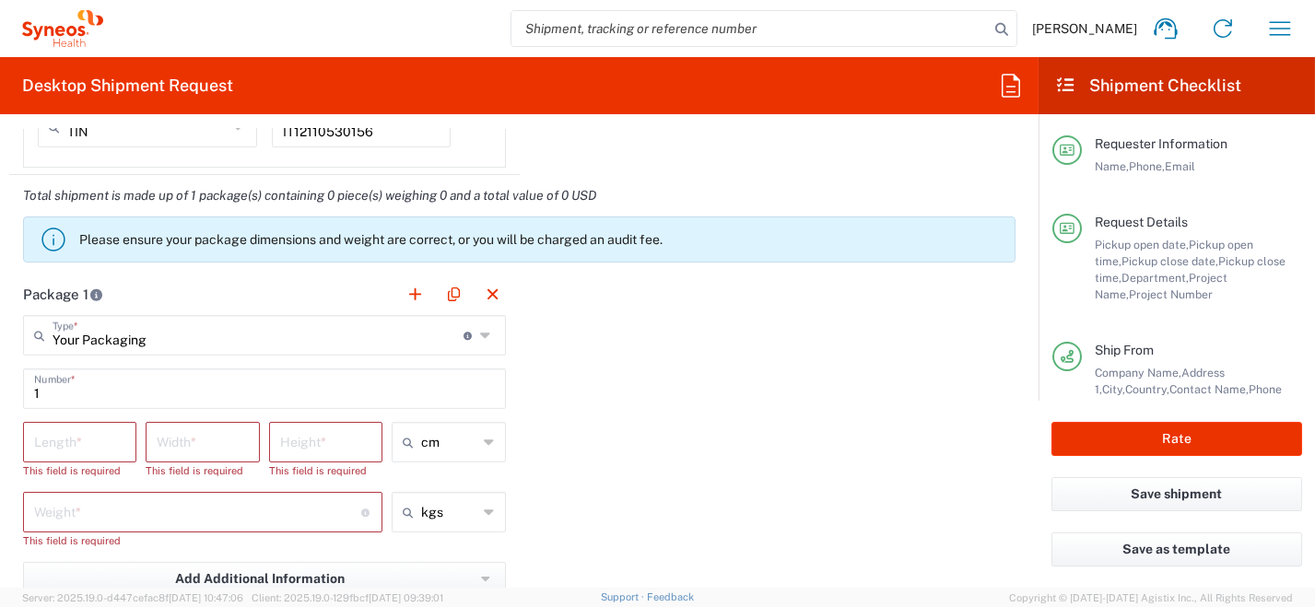
click at [76, 447] on input "number" at bounding box center [79, 441] width 91 height 32
type input "50"
click at [187, 445] on input "number" at bounding box center [202, 441] width 91 height 32
type input "35"
click at [314, 440] on input "number" at bounding box center [325, 441] width 91 height 32
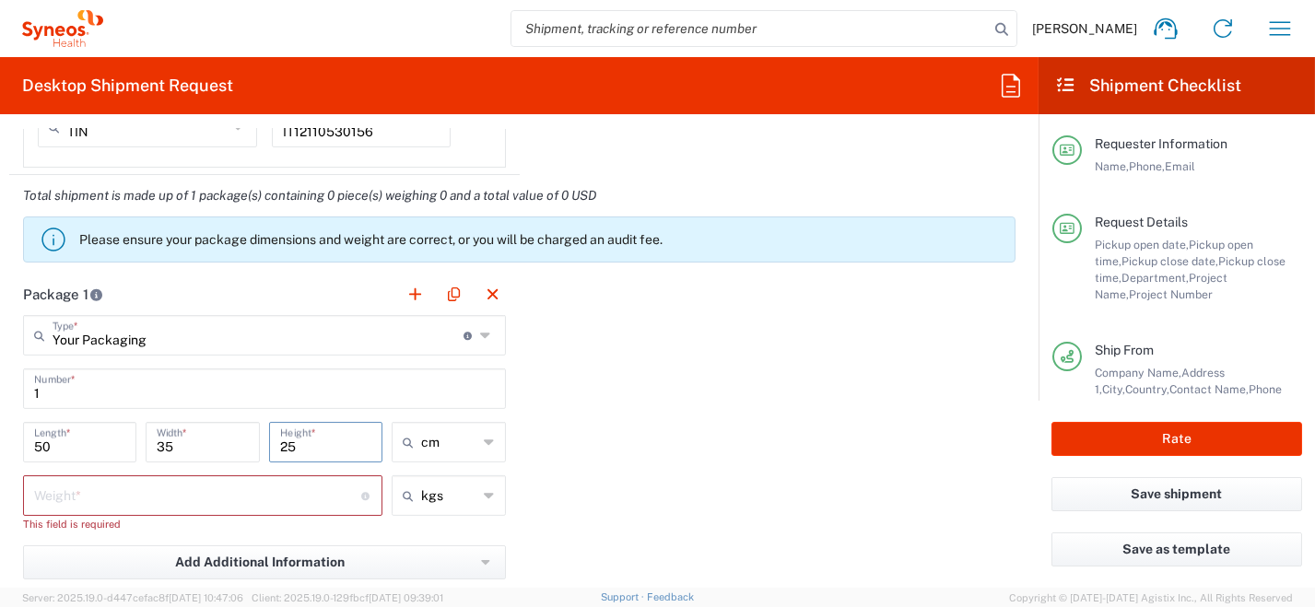
type input "25"
click at [266, 494] on input "number" at bounding box center [197, 494] width 327 height 32
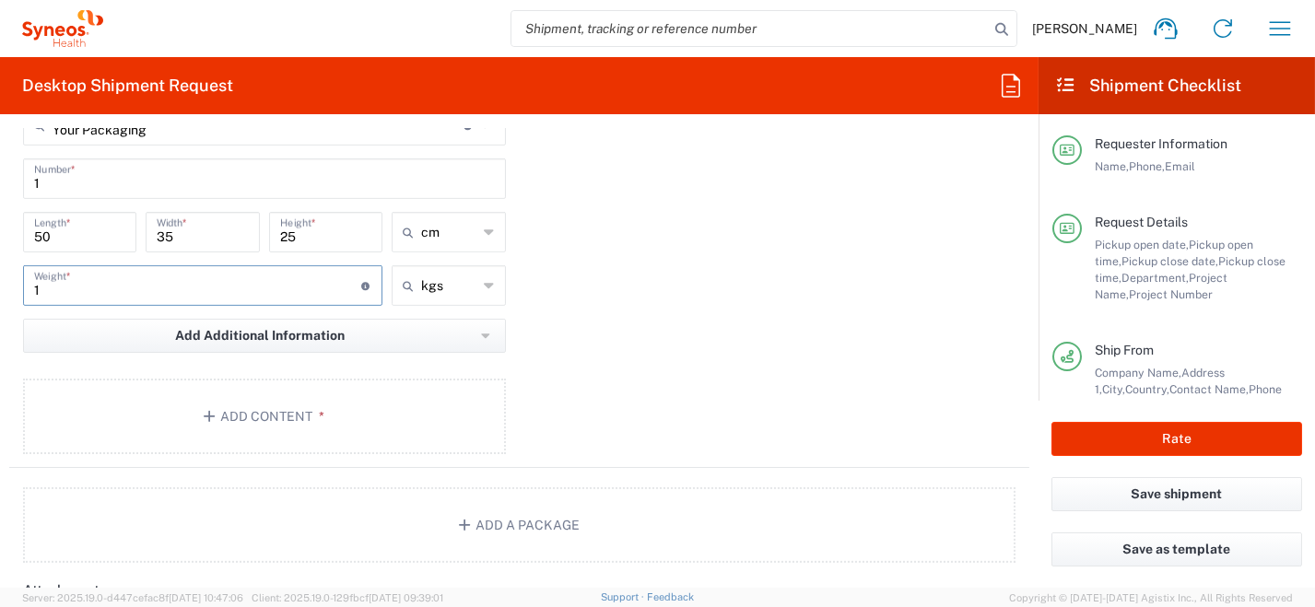
scroll to position [1936, 0]
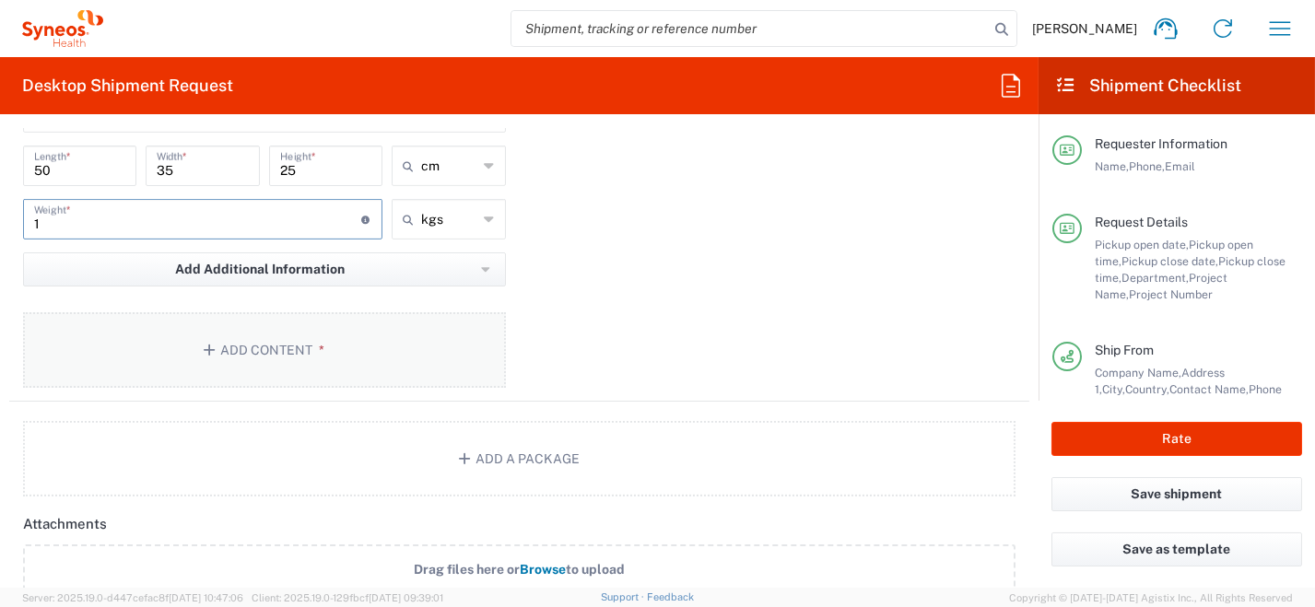
type input "1"
click at [234, 351] on button "Add Content *" at bounding box center [264, 350] width 483 height 76
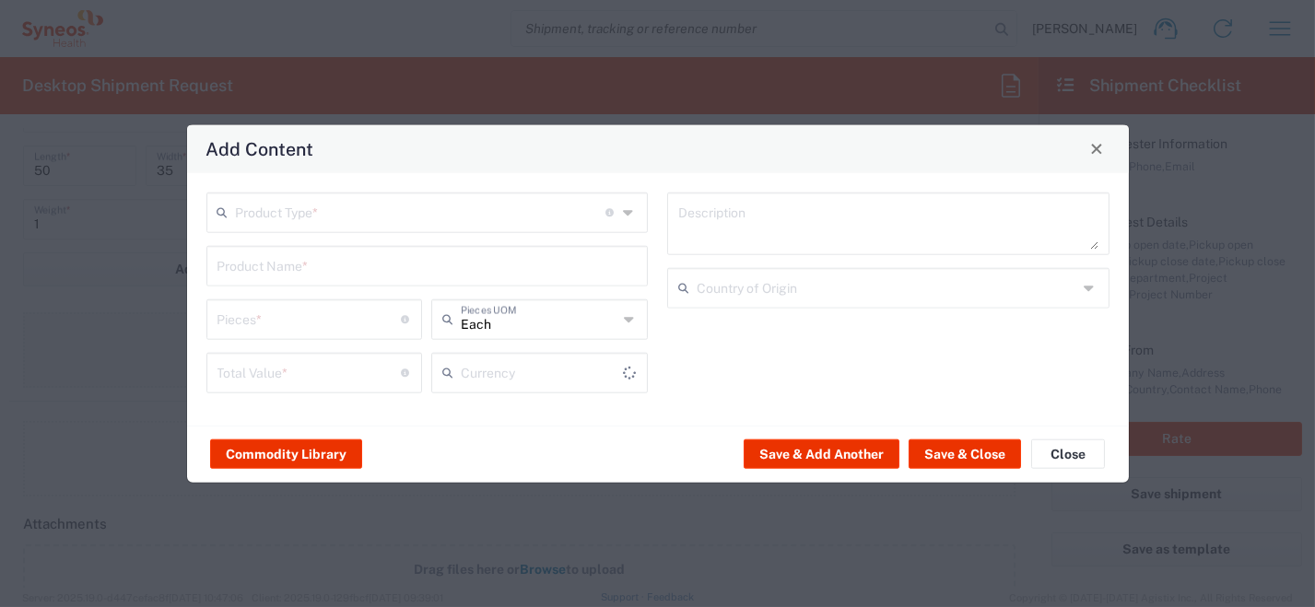
type input "US Dollar"
click at [633, 217] on icon at bounding box center [630, 211] width 14 height 29
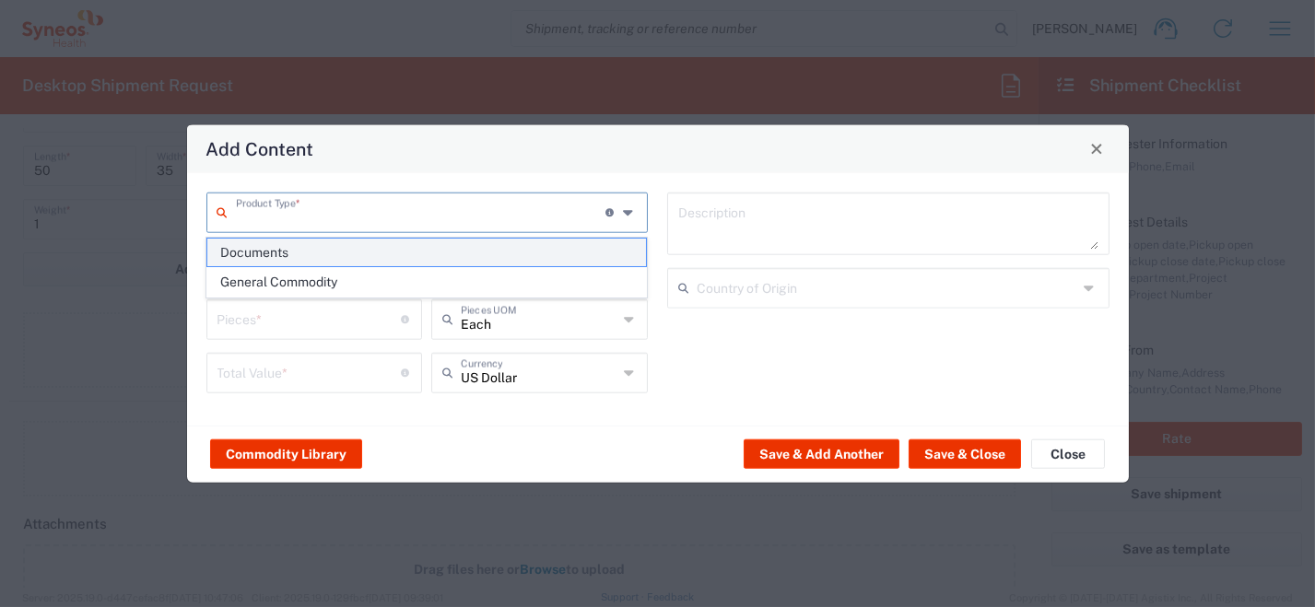
click at [569, 256] on span "Documents" at bounding box center [426, 253] width 439 height 29
type input "Documents"
type input "1"
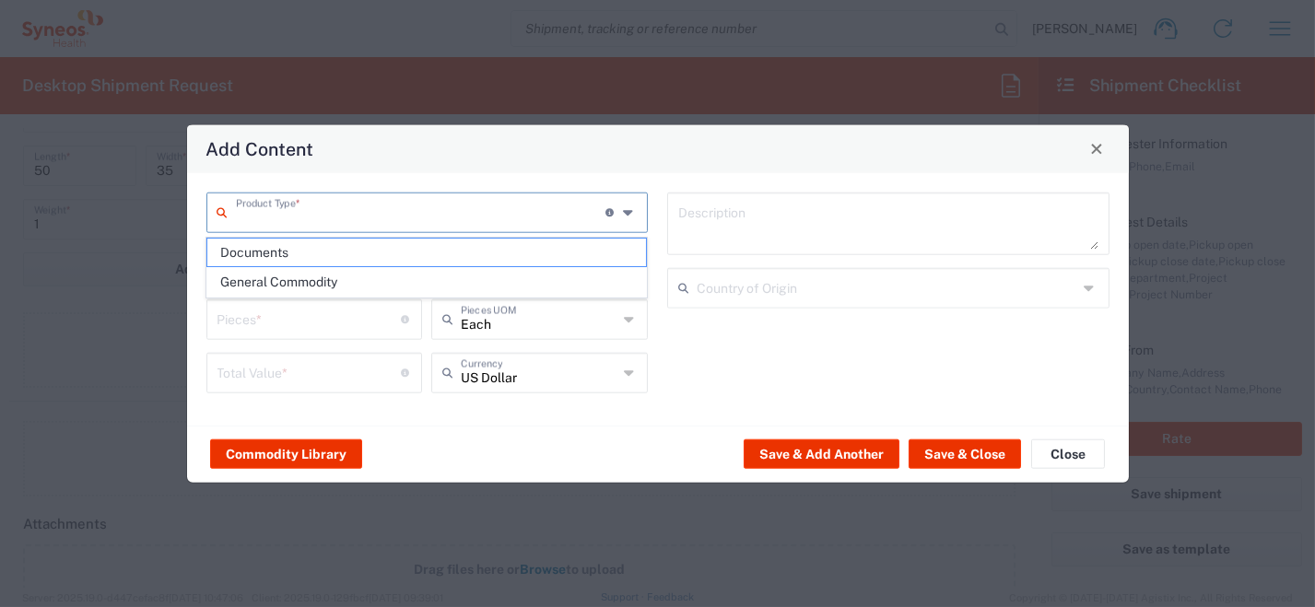
type textarea "Documents"
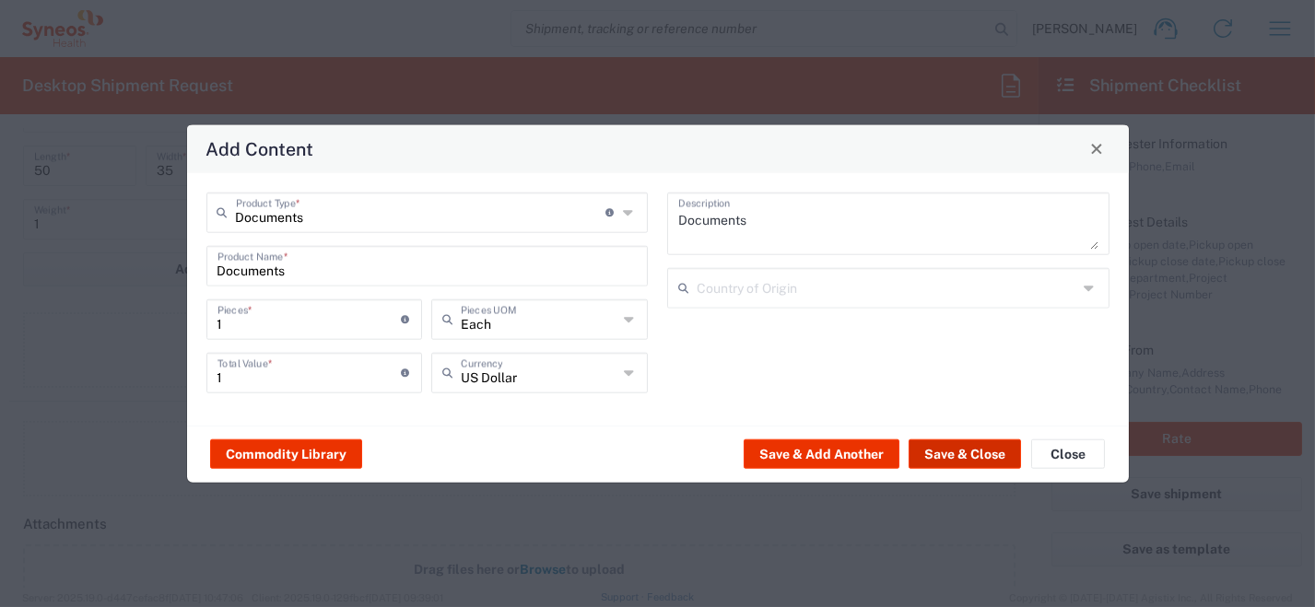
click at [946, 449] on button "Save & Close" at bounding box center [965, 454] width 112 height 29
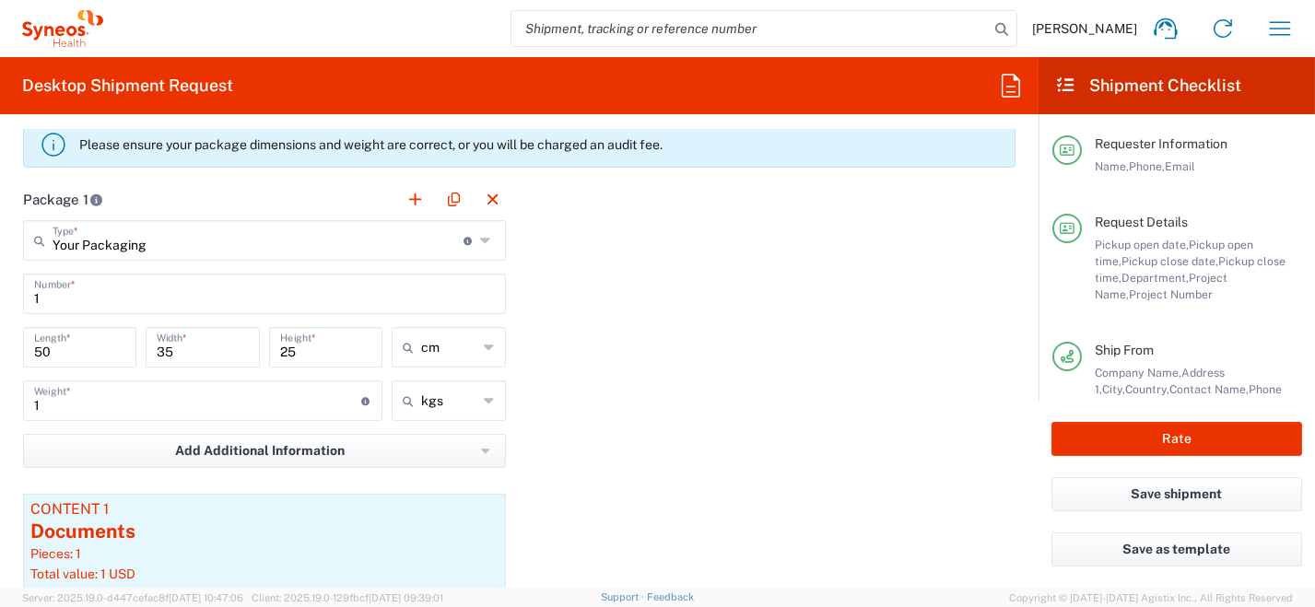
scroll to position [1842, 0]
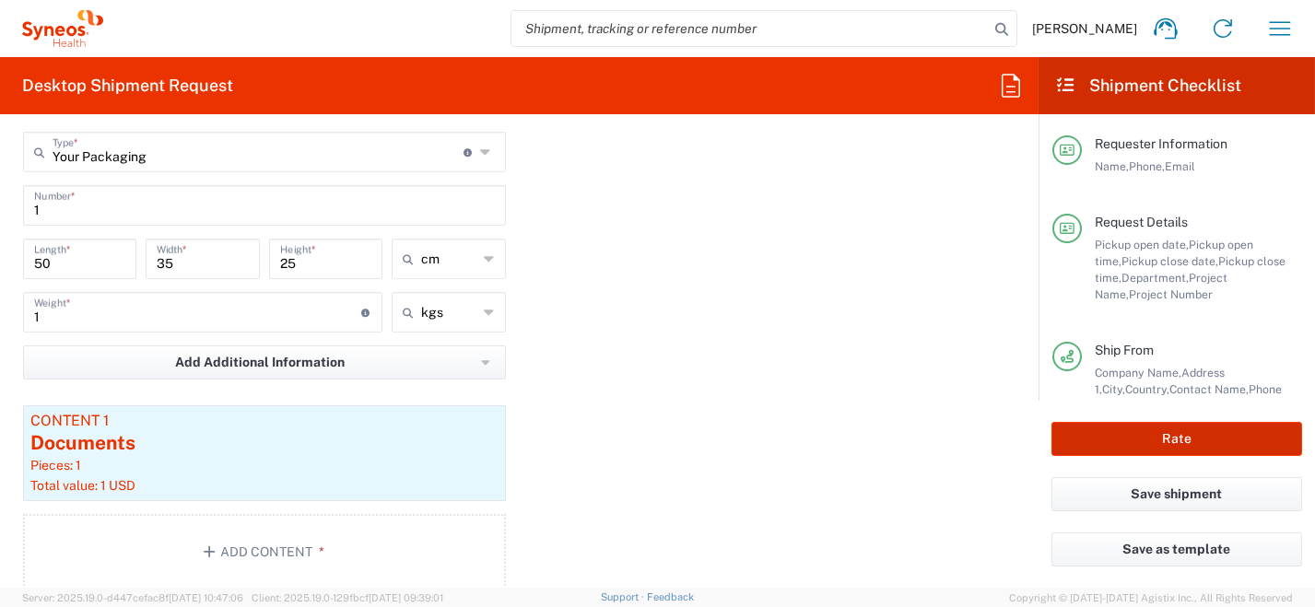
click at [1178, 439] on button "Rate" at bounding box center [1177, 439] width 251 height 34
type input "8350 DEPARTMENTAL EXPENSE"
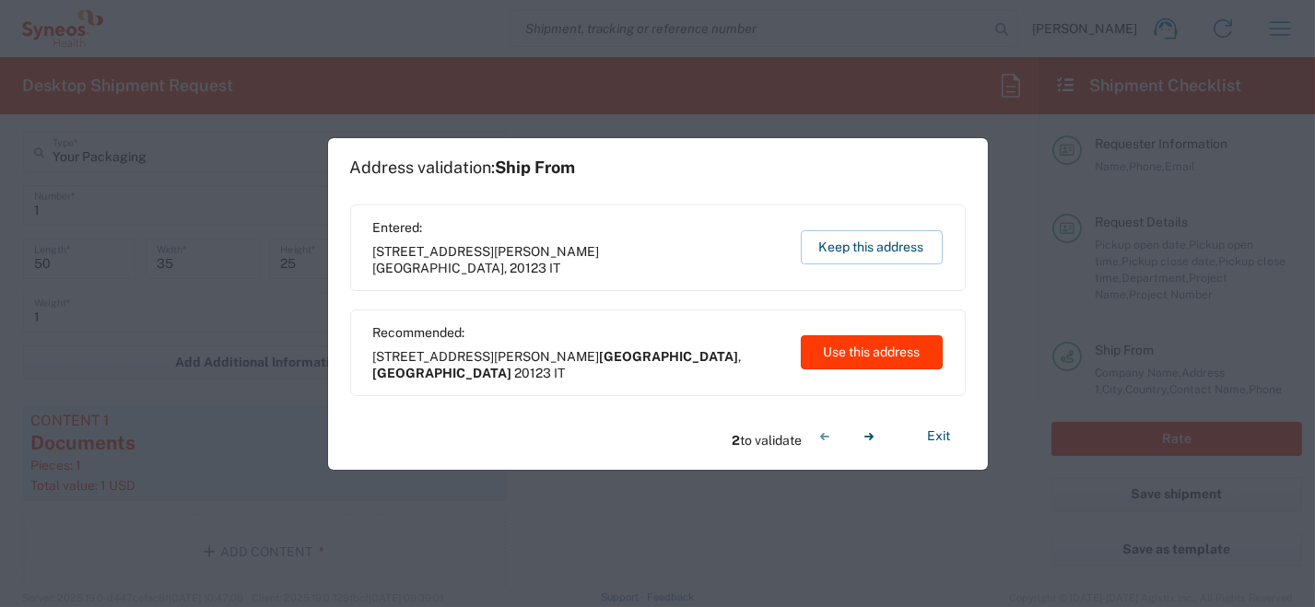
click at [894, 358] on button "Use this address" at bounding box center [872, 352] width 142 height 34
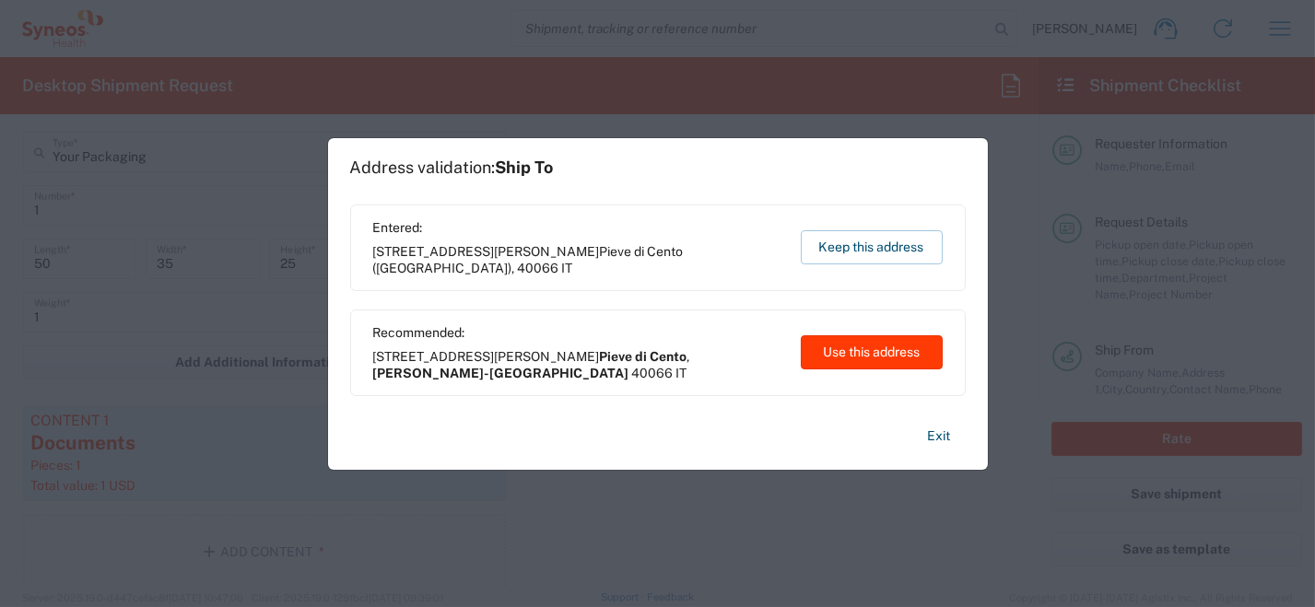
click at [877, 347] on button "Use this address" at bounding box center [872, 352] width 142 height 34
type input "[GEOGRAPHIC_DATA]"
type input "Pieve di Cento"
type input "[PERSON_NAME]-[GEOGRAPHIC_DATA]"
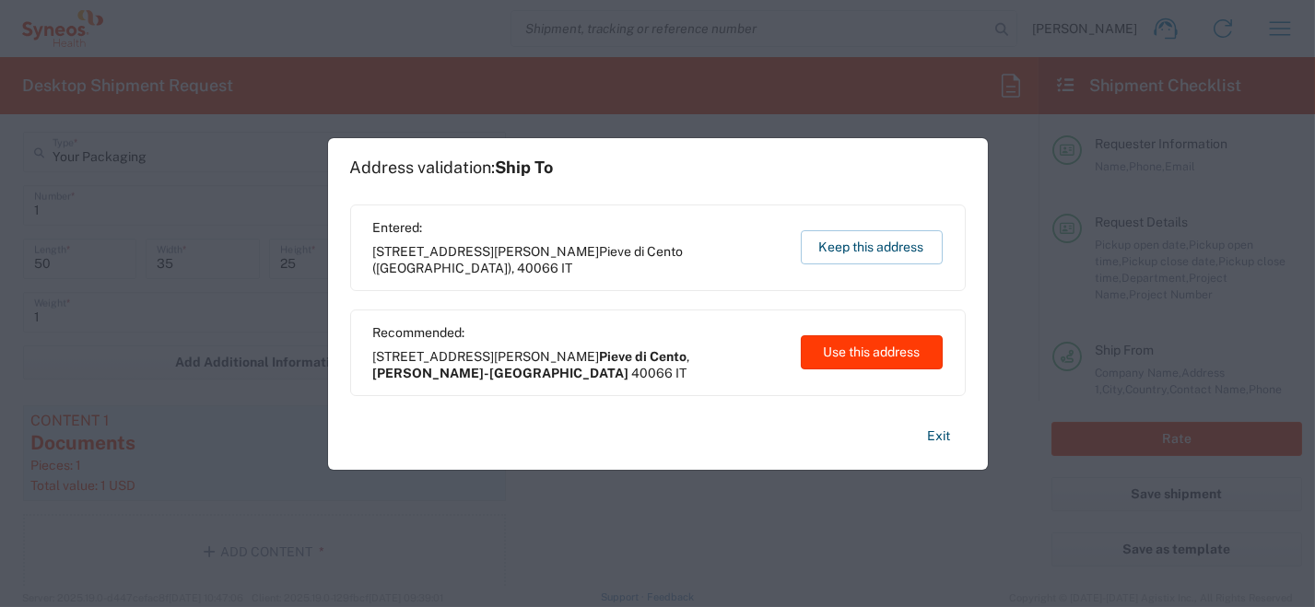
type input "[GEOGRAPHIC_DATA]"
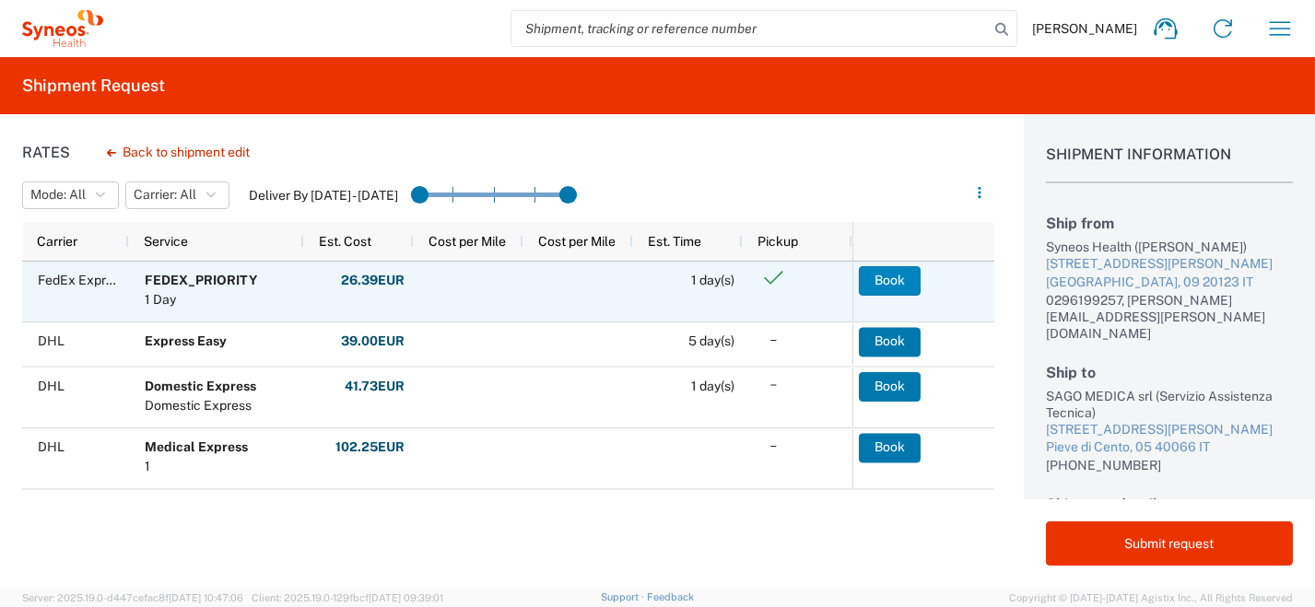
click at [885, 279] on button "Book" at bounding box center [890, 280] width 62 height 29
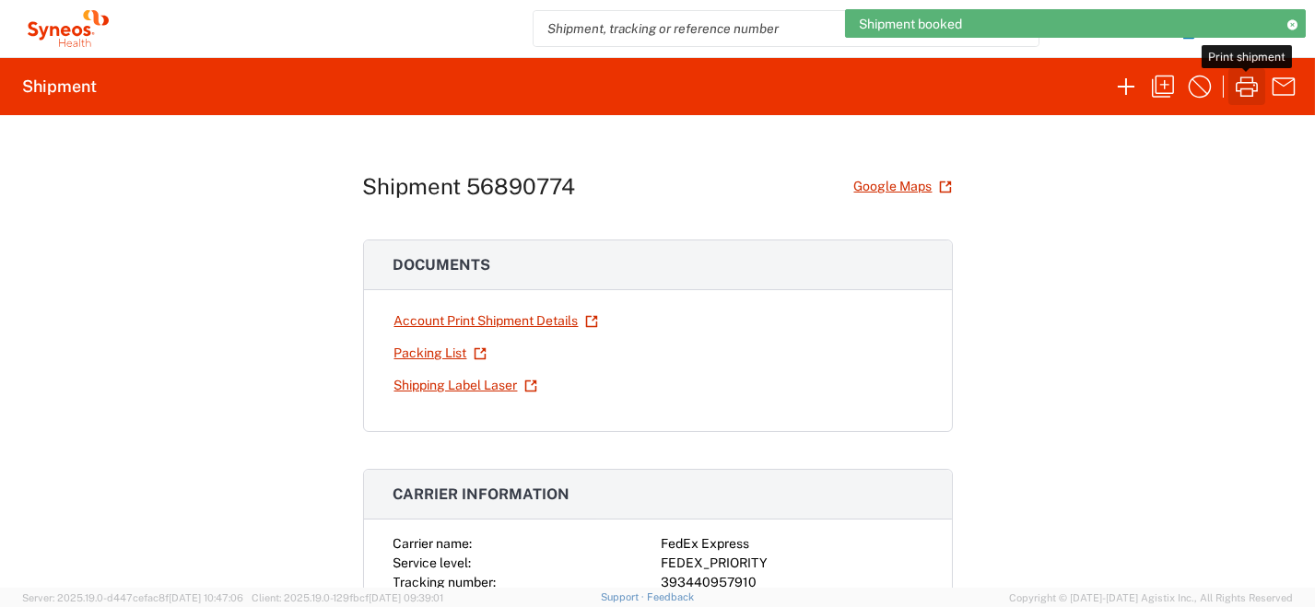
click at [1242, 94] on icon "button" at bounding box center [1246, 86] width 29 height 29
